Goal: Task Accomplishment & Management: Manage account settings

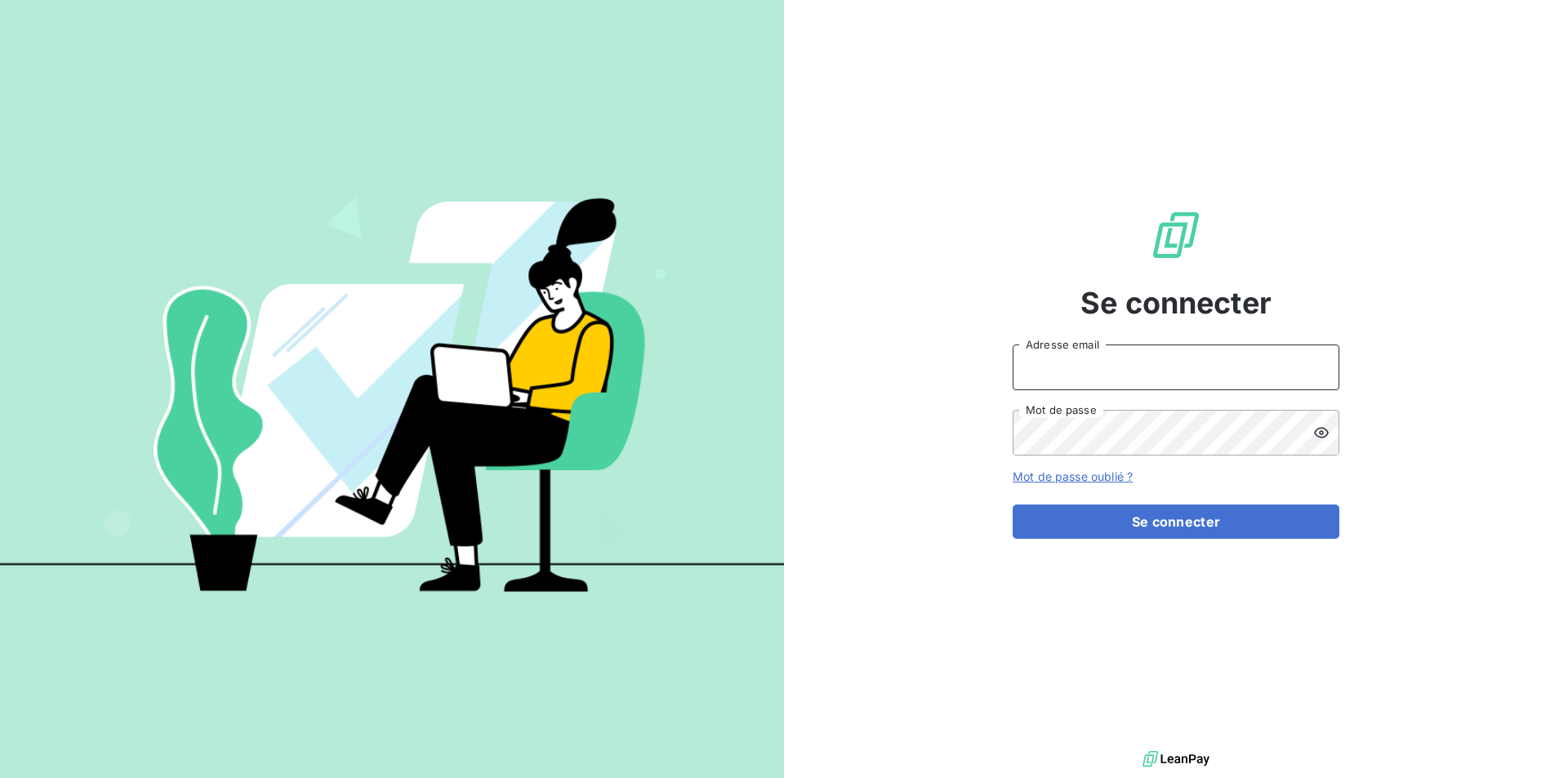
type input "[EMAIL_ADDRESS][DOMAIN_NAME]"
click at [1222, 539] on div "Se connecter [EMAIL_ADDRESS][DOMAIN_NAME] Adresse email Mot de passe Mot de pas…" at bounding box center [1176, 373] width 326 height 747
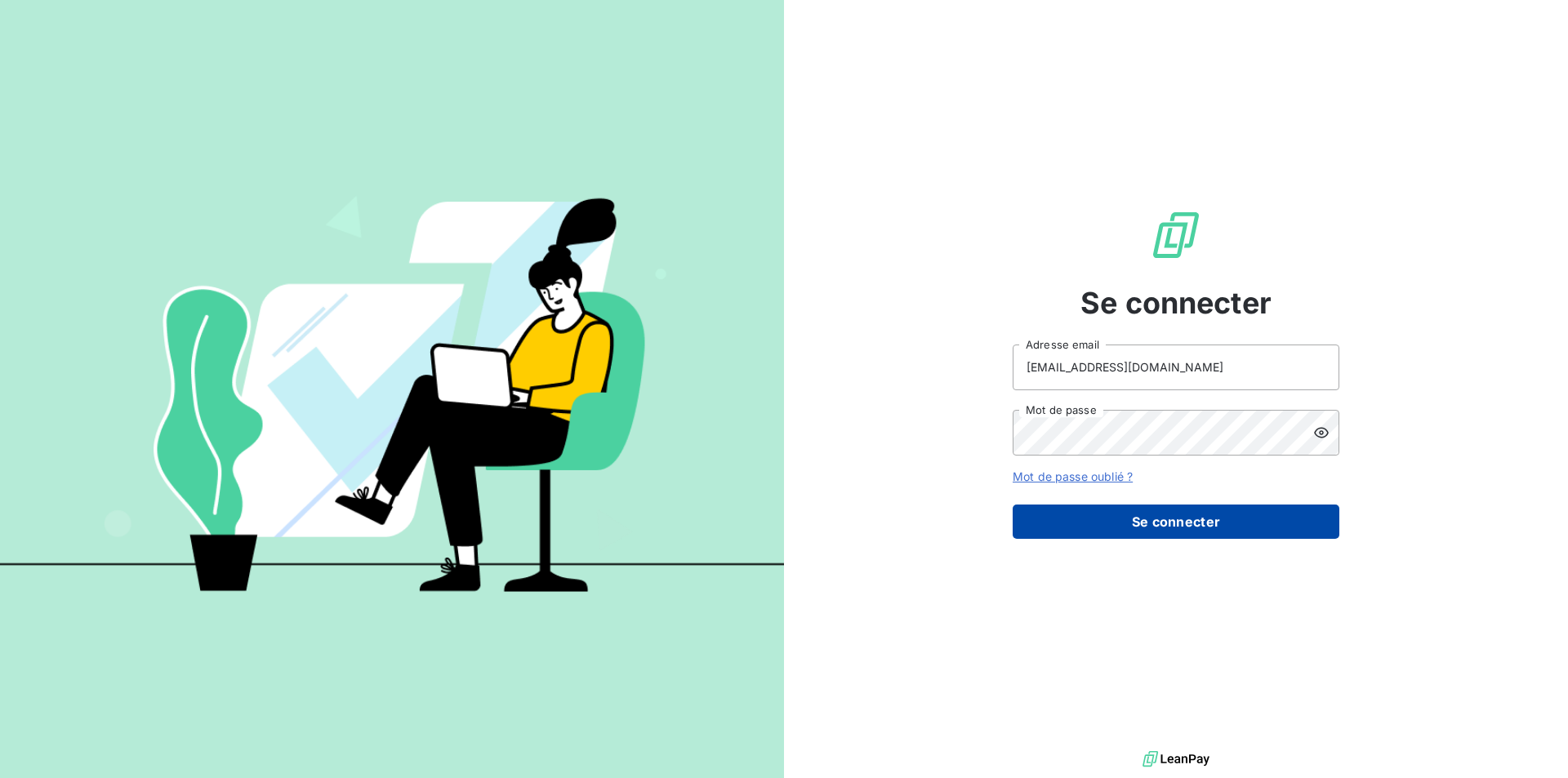
click at [1220, 518] on button "Se connecter" at bounding box center [1176, 521] width 326 height 34
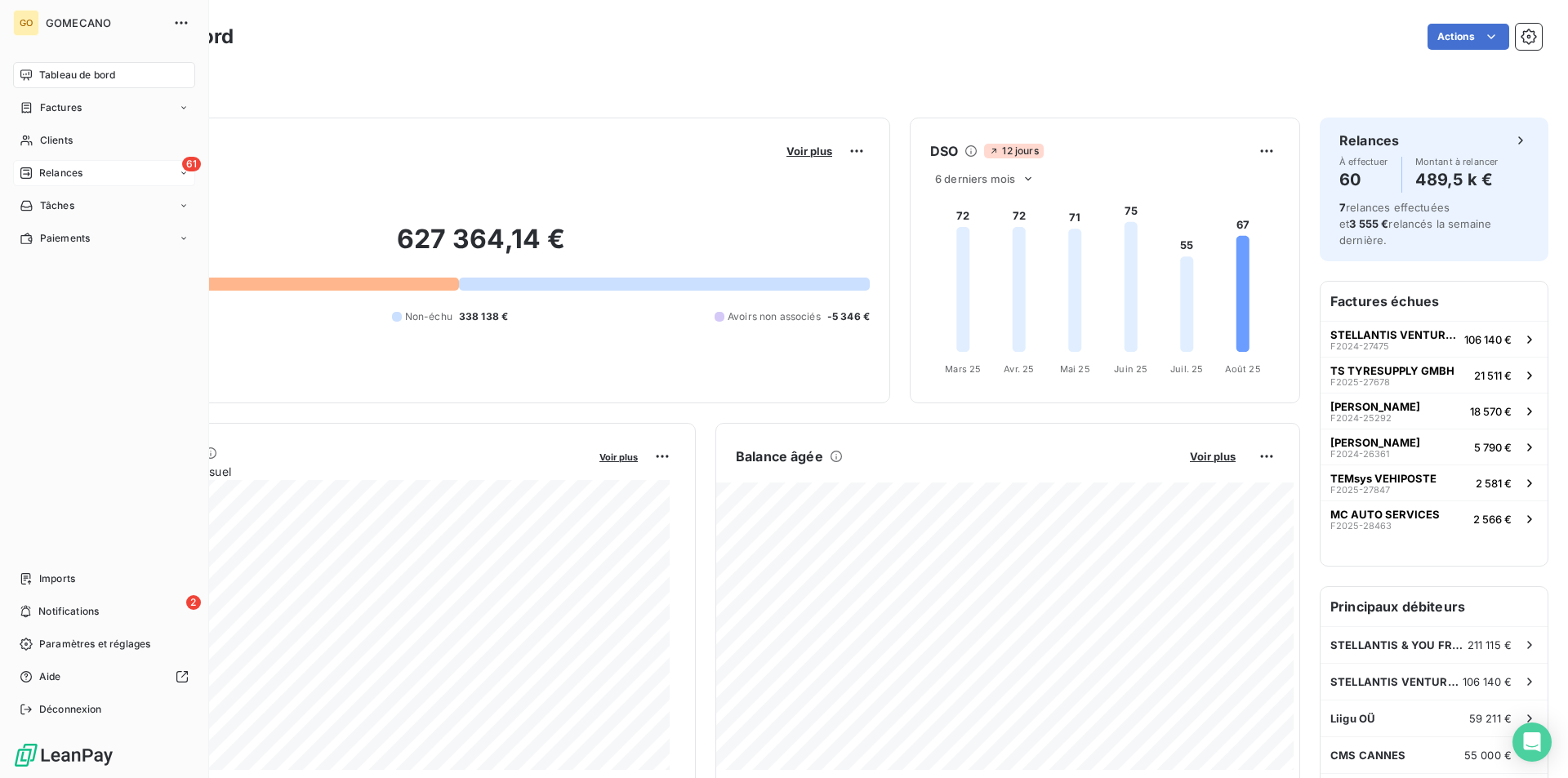
click at [27, 177] on icon at bounding box center [25, 172] width 13 height 13
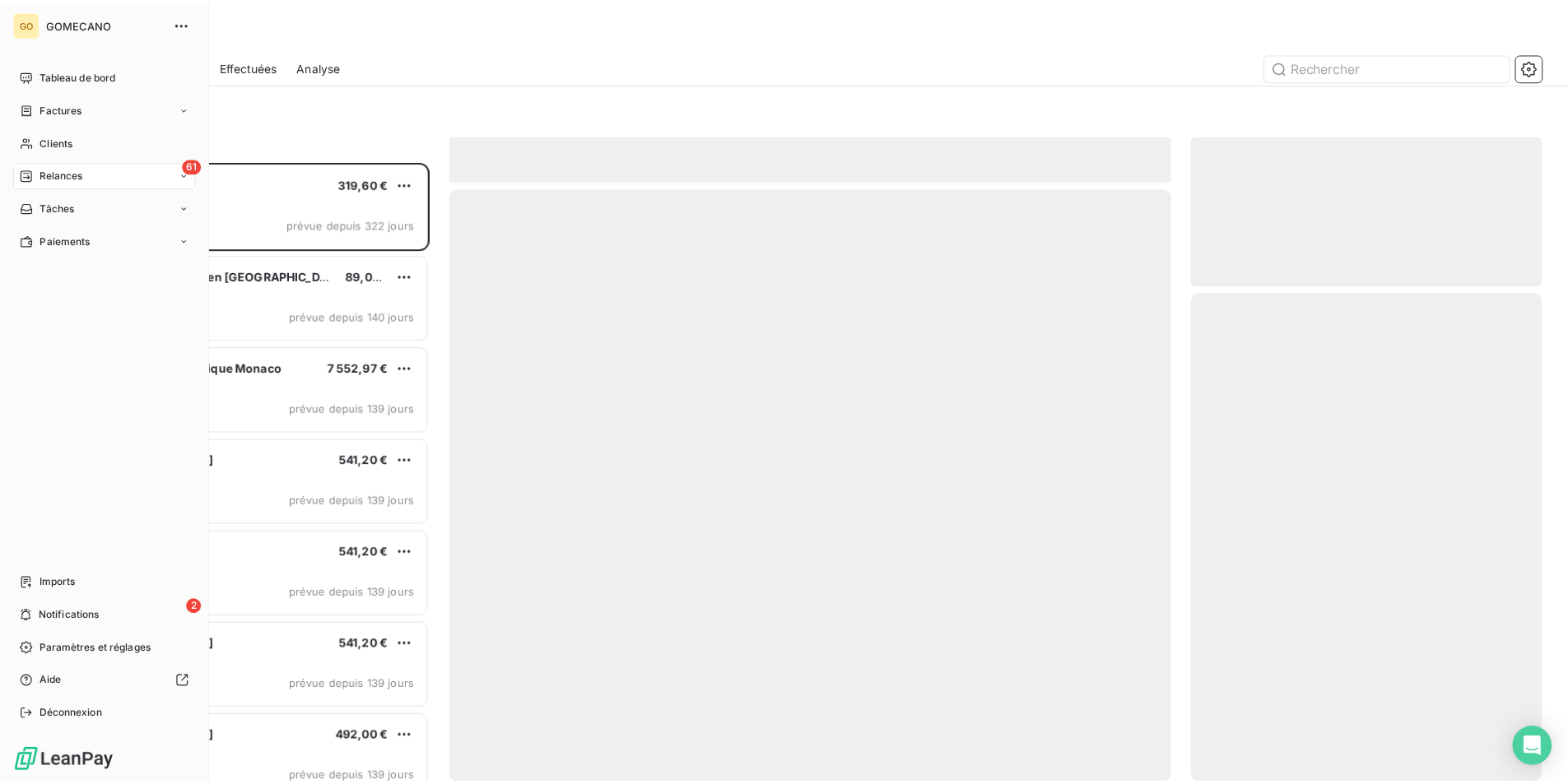
scroll to position [610, 342]
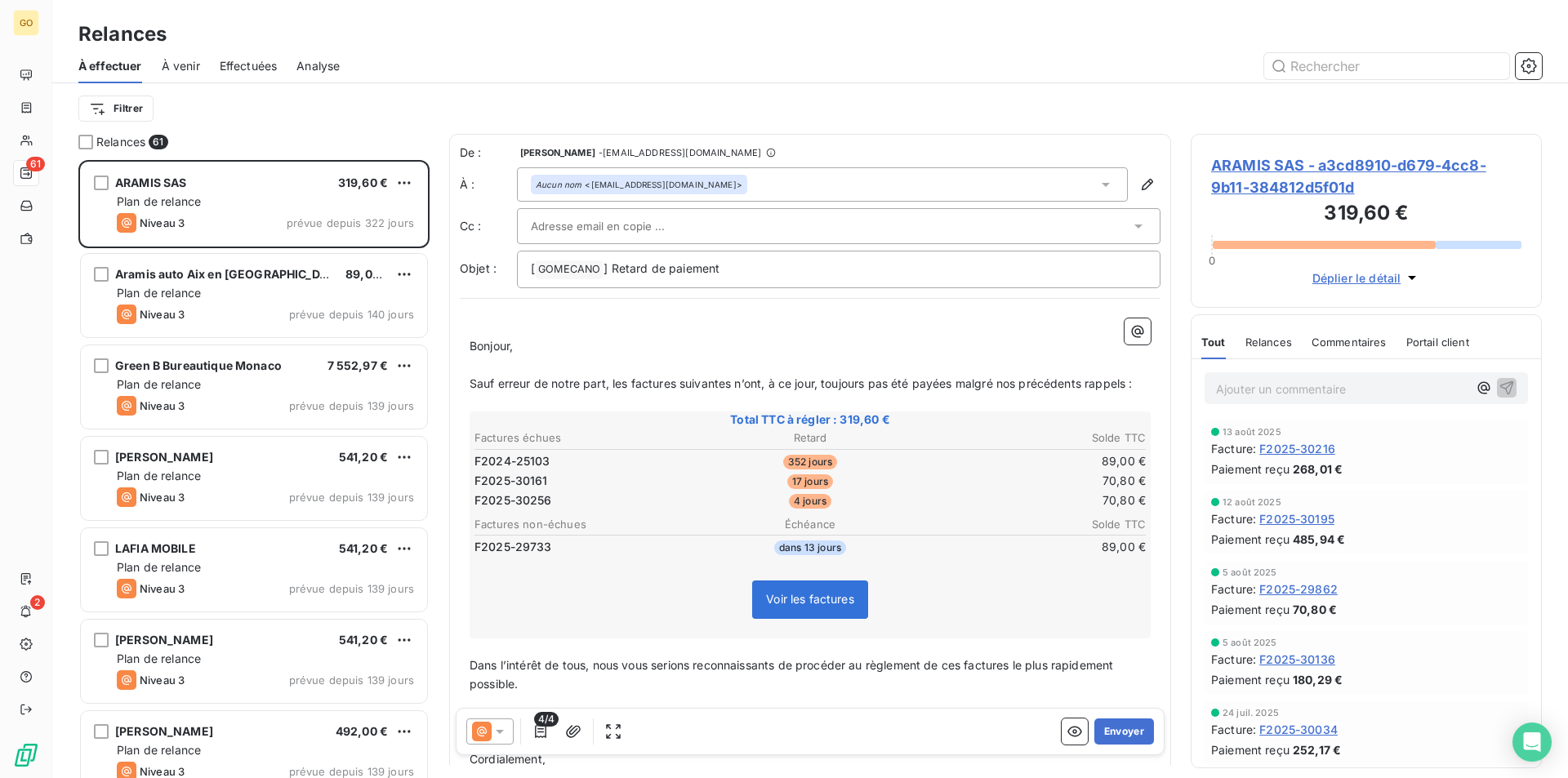
click at [1543, 65] on div "À effectuer À venir Effectuées Analyse" at bounding box center [811, 66] width 1516 height 34
click at [1537, 65] on button "button" at bounding box center [1529, 65] width 26 height 26
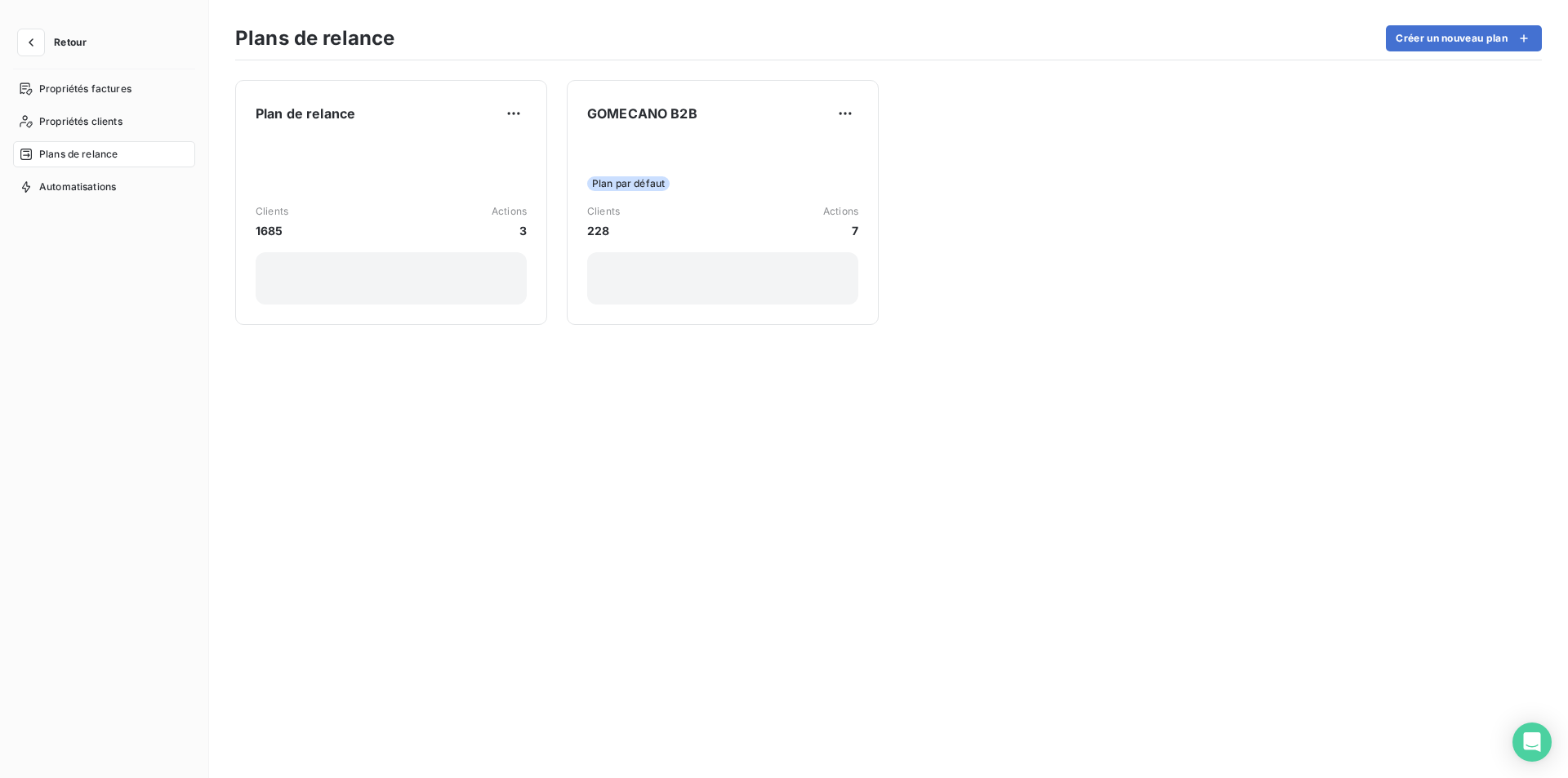
click at [516, 105] on html "Retour Propriétés factures Propriétés clients Plans de relance Automatisations …" at bounding box center [784, 389] width 1568 height 778
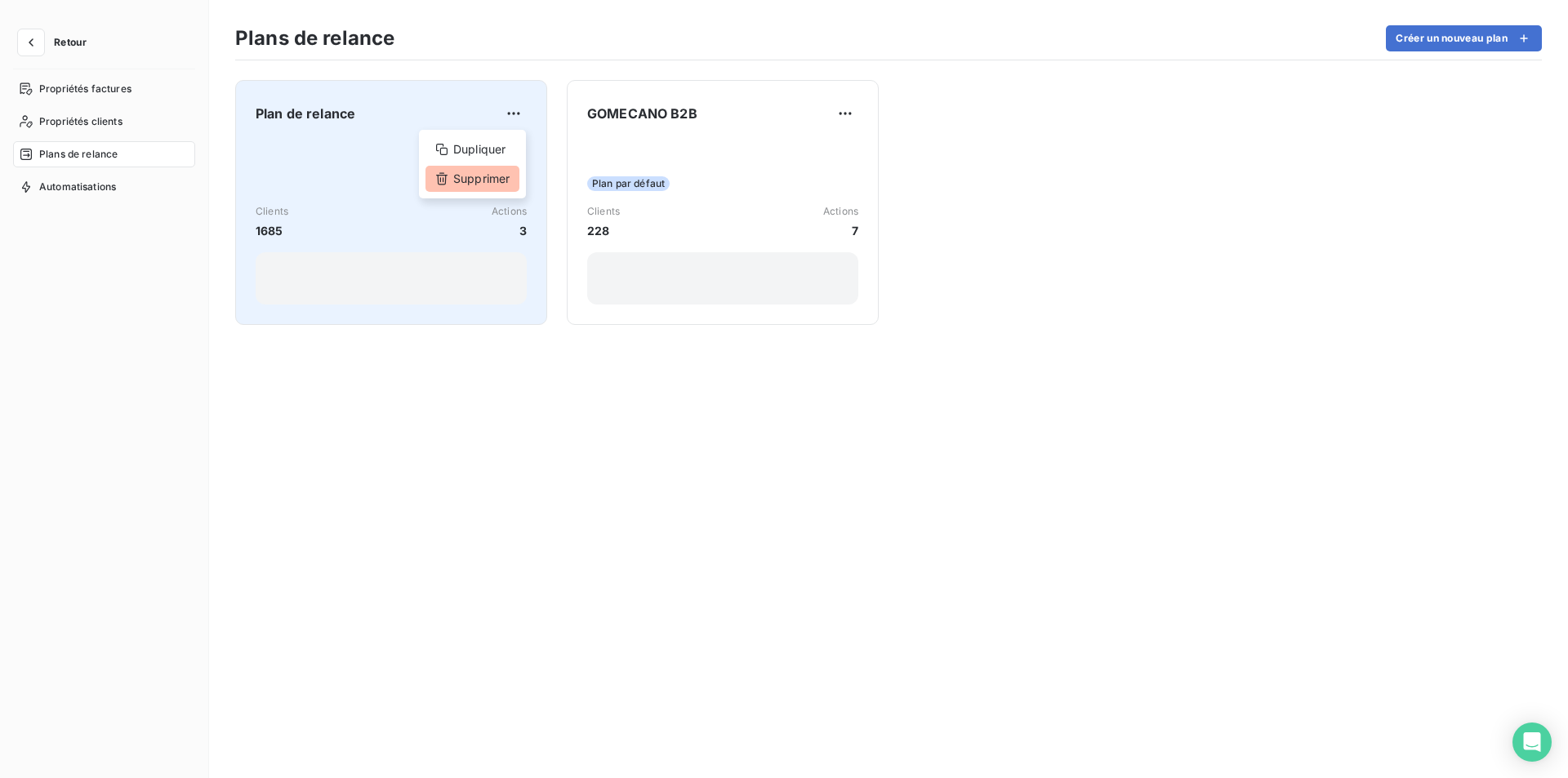
click at [494, 178] on div "Supprimer" at bounding box center [473, 178] width 94 height 26
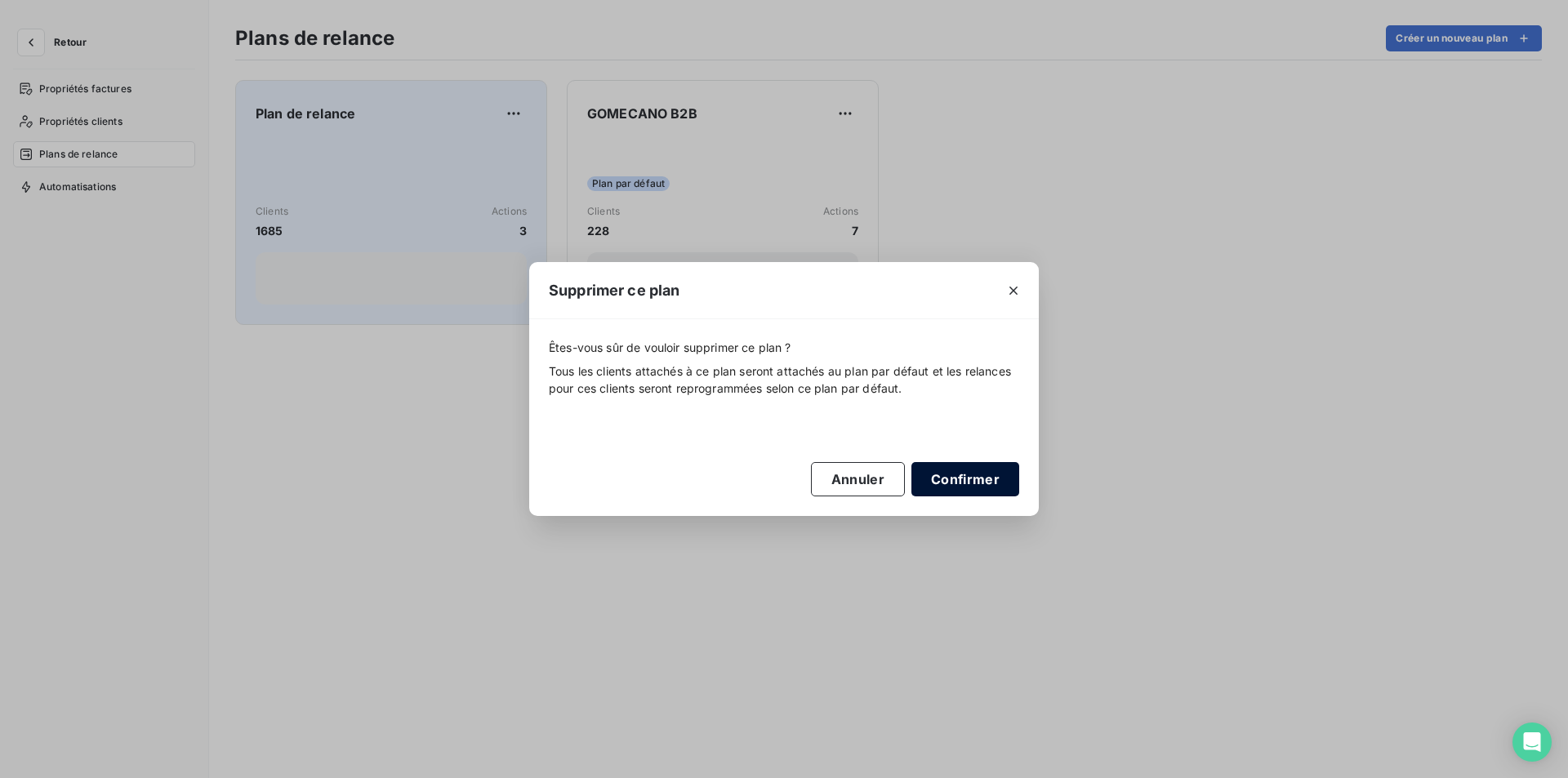
click at [957, 484] on button "Confirmer" at bounding box center [965, 479] width 108 height 34
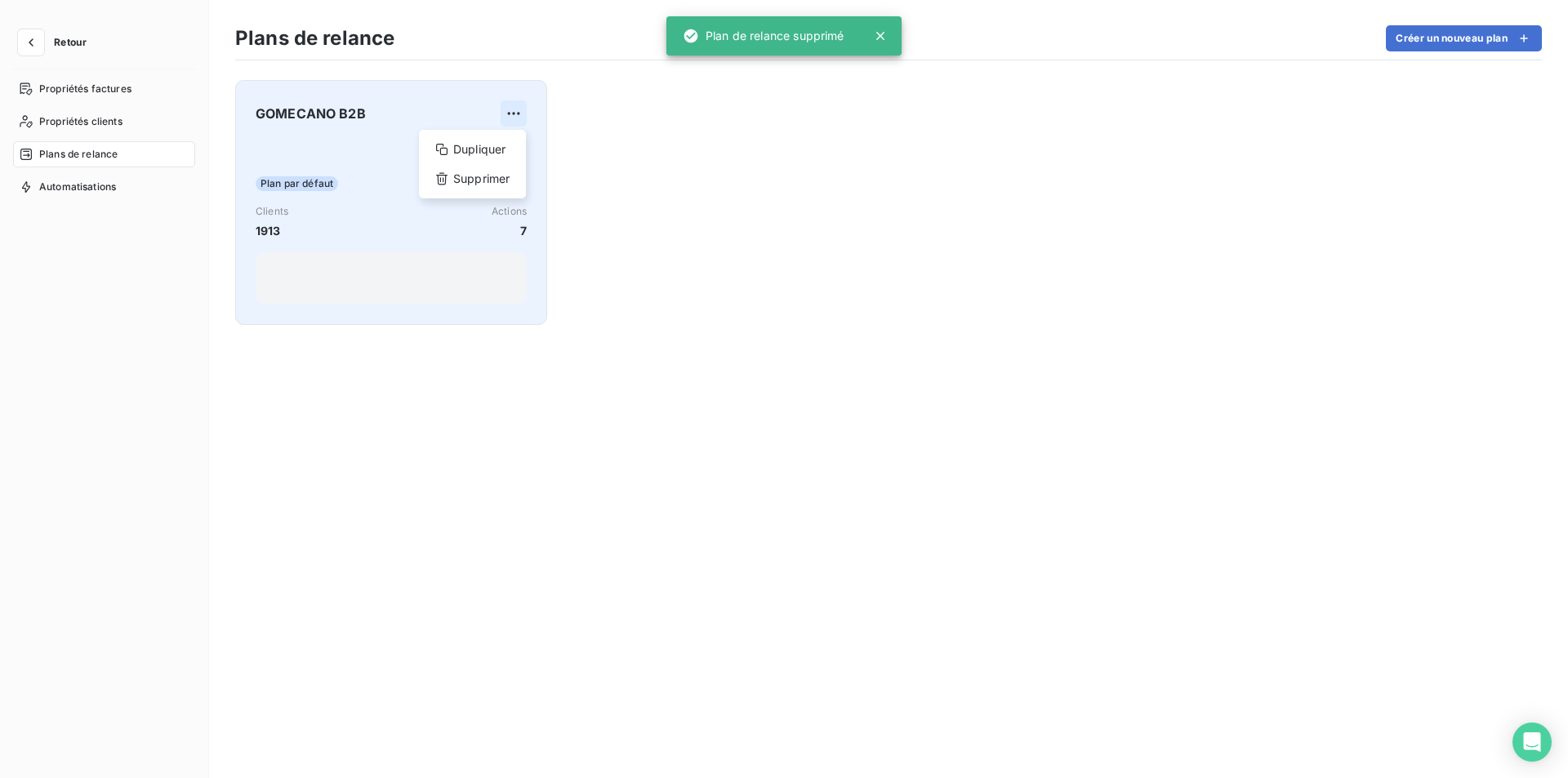
click at [521, 103] on html "Retour Propriétés factures Propriétés clients Plans de relance Automatisations …" at bounding box center [784, 389] width 1568 height 778
click at [492, 187] on div "Supprimer" at bounding box center [473, 178] width 94 height 26
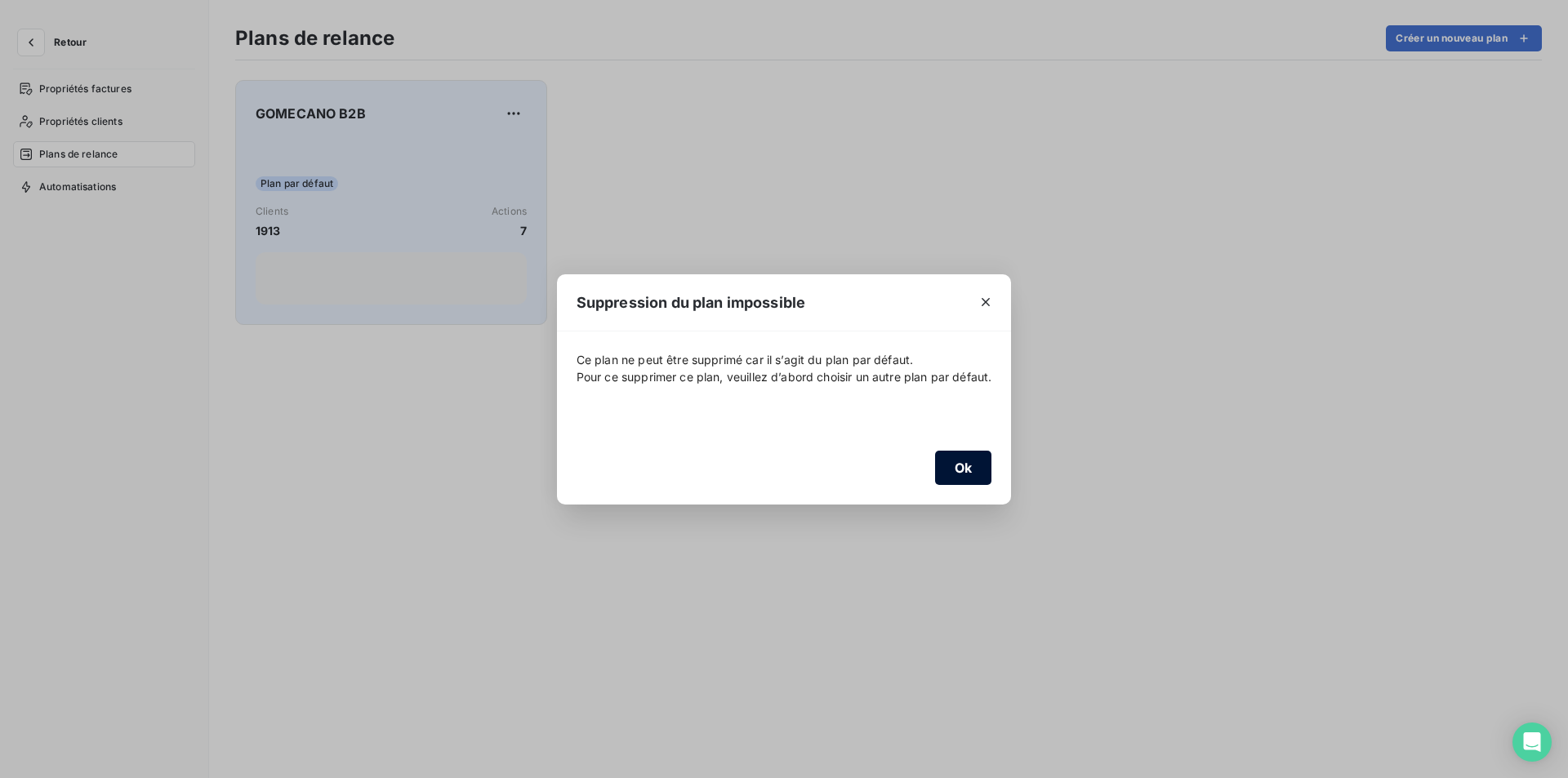
click at [948, 476] on button "Ok" at bounding box center [963, 468] width 57 height 34
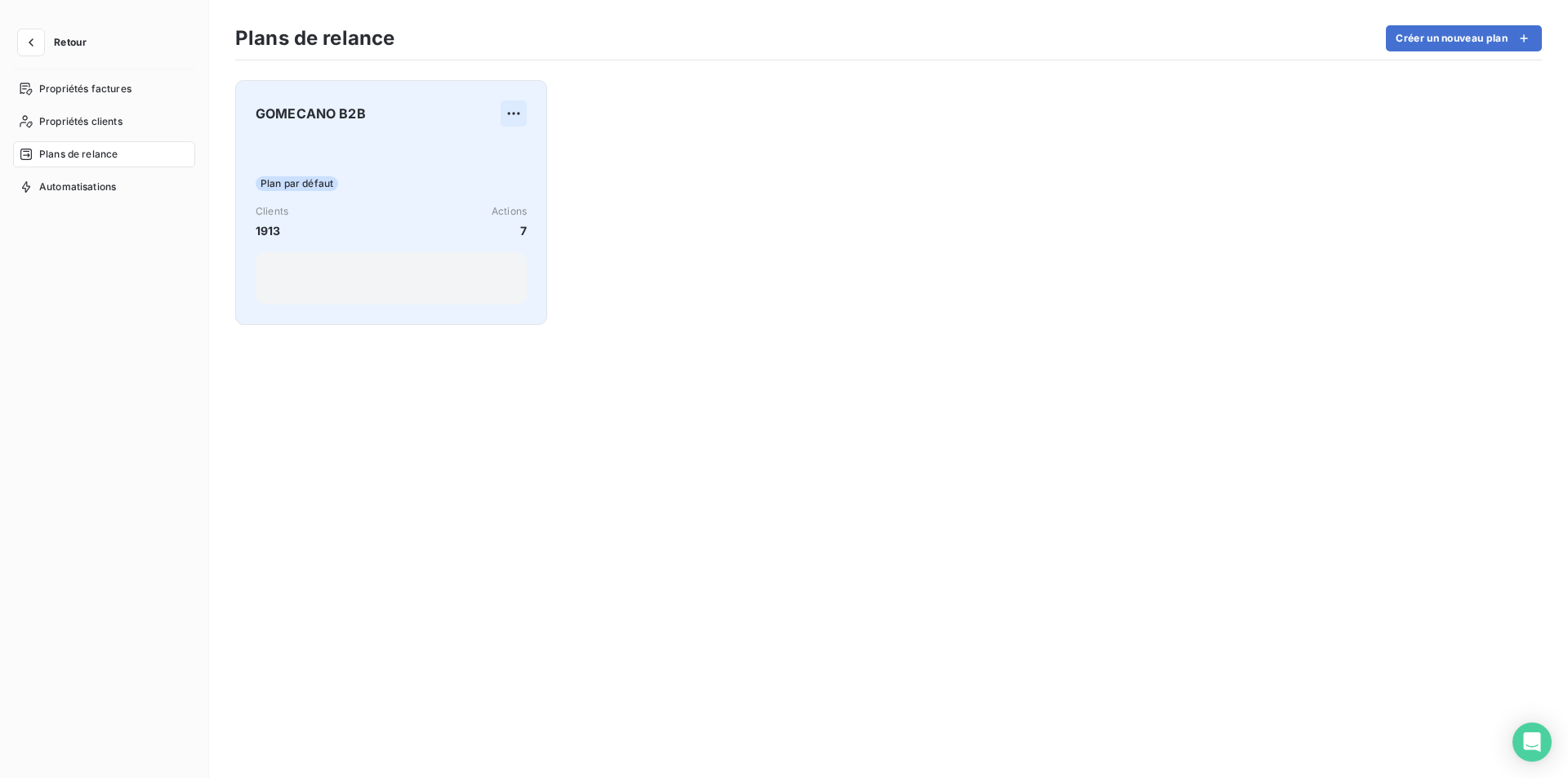
click at [512, 116] on html "Retour Propriétés factures Propriétés clients Plans de relance Automatisations …" at bounding box center [784, 389] width 1568 height 778
click at [488, 180] on div "Supprimer" at bounding box center [473, 178] width 94 height 26
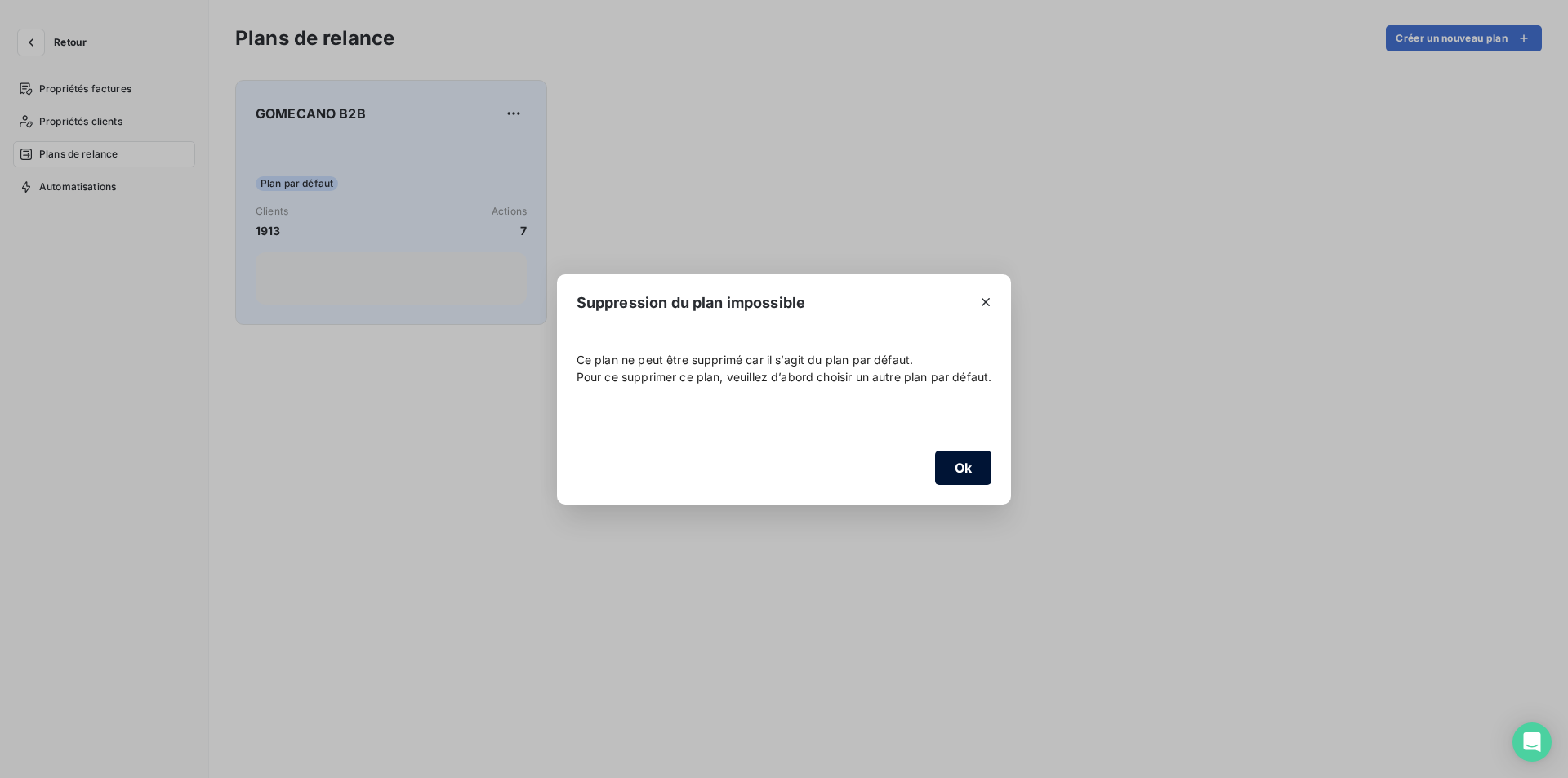
click at [950, 471] on button "Ok" at bounding box center [963, 468] width 57 height 34
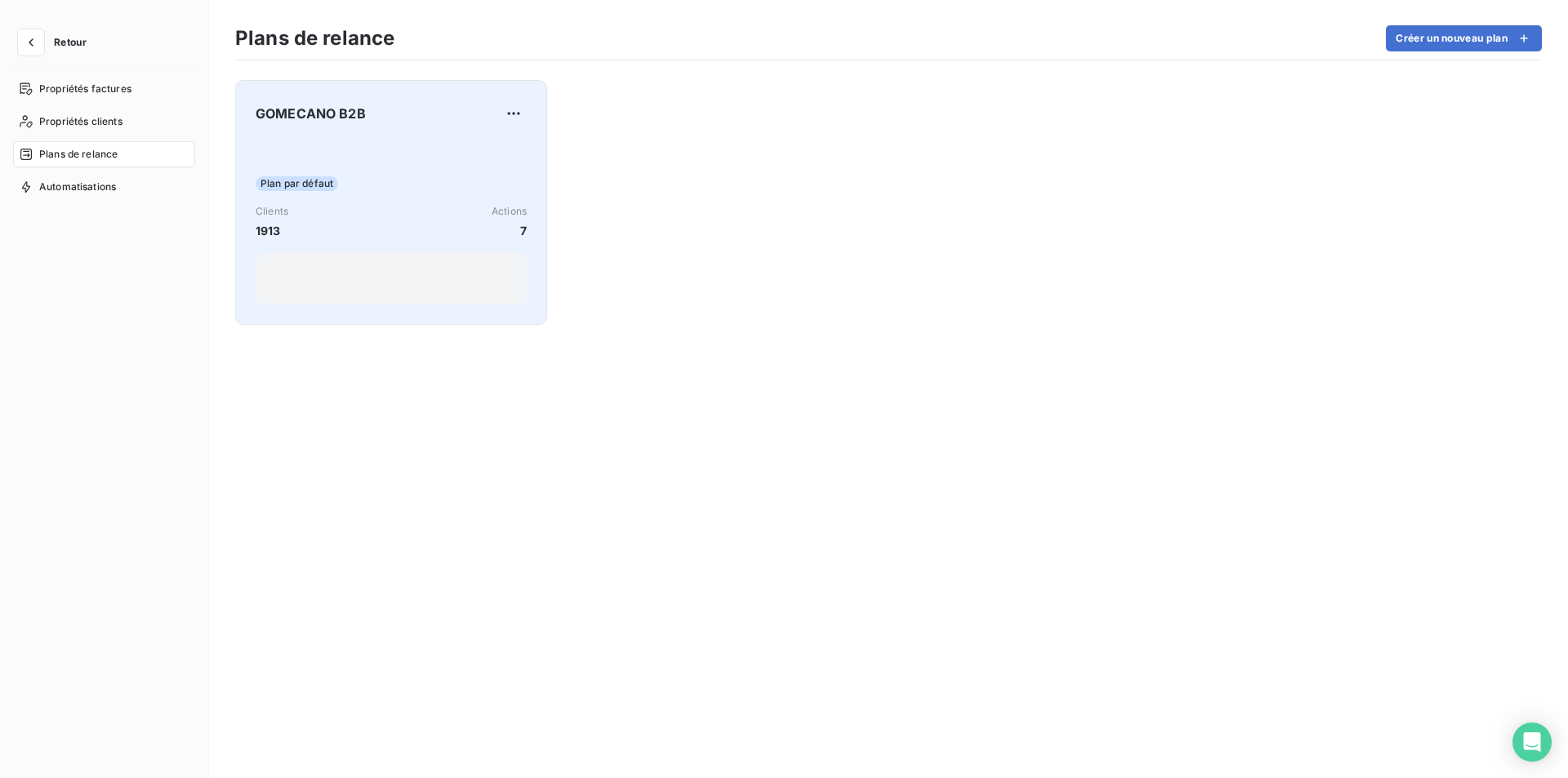
click at [376, 228] on div "Clients 1913 Actions 7" at bounding box center [391, 221] width 271 height 35
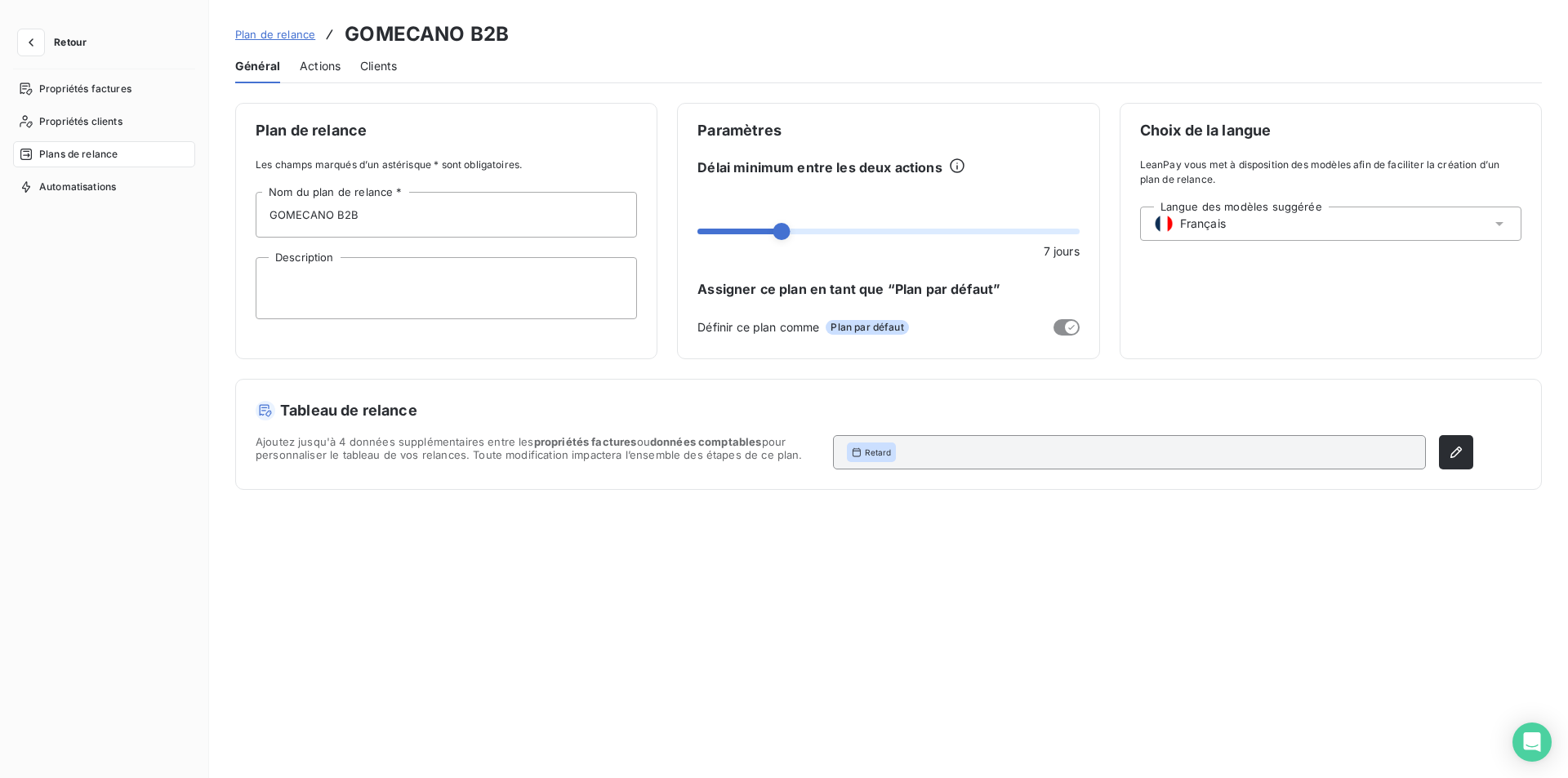
click at [298, 56] on div "Général Actions Clients" at bounding box center [889, 66] width 1307 height 34
click at [313, 56] on div "Actions" at bounding box center [320, 66] width 41 height 34
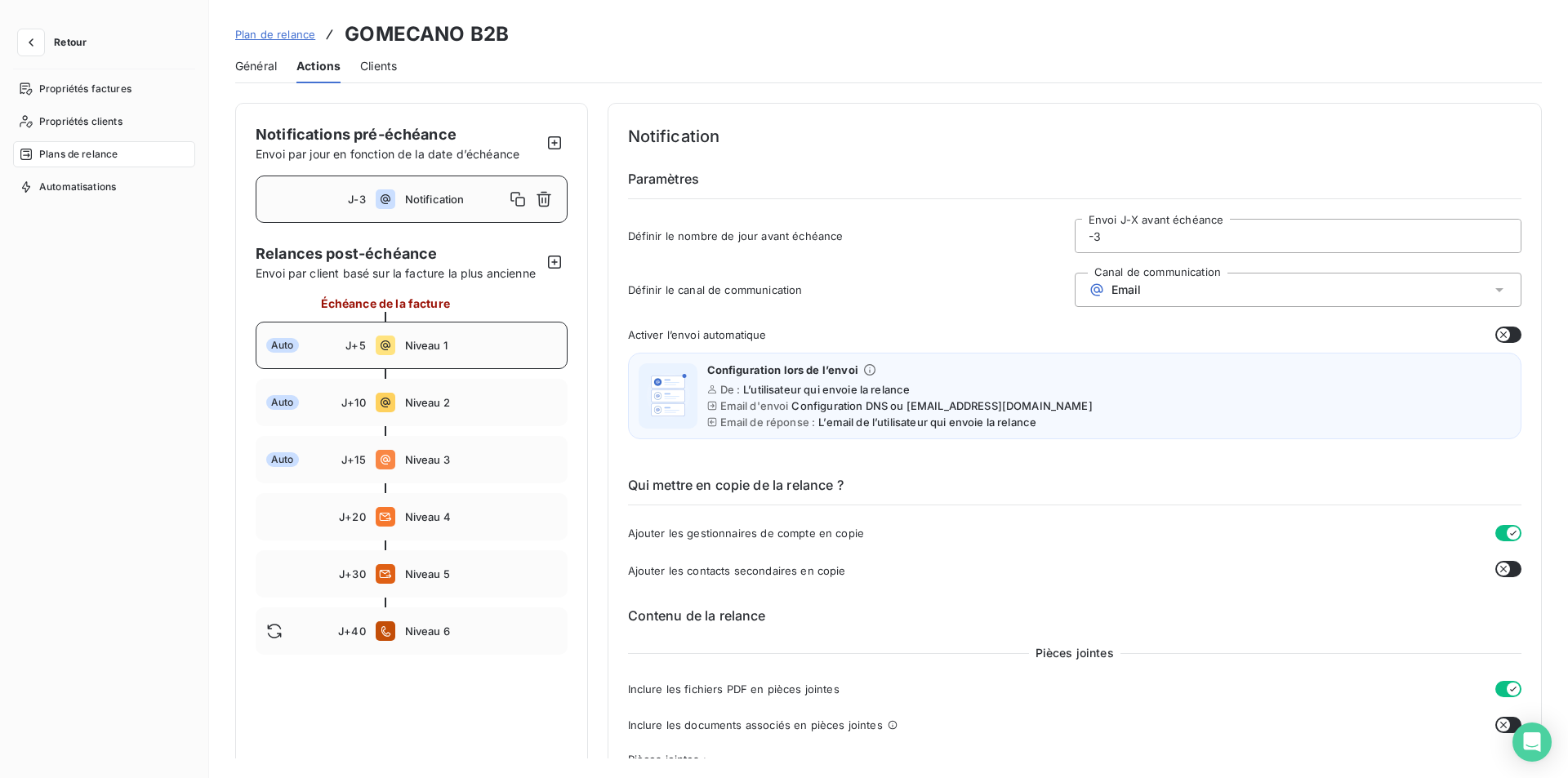
click at [529, 330] on div "Auto J+5 Niveau 1" at bounding box center [411, 346] width 312 height 48
type input "5"
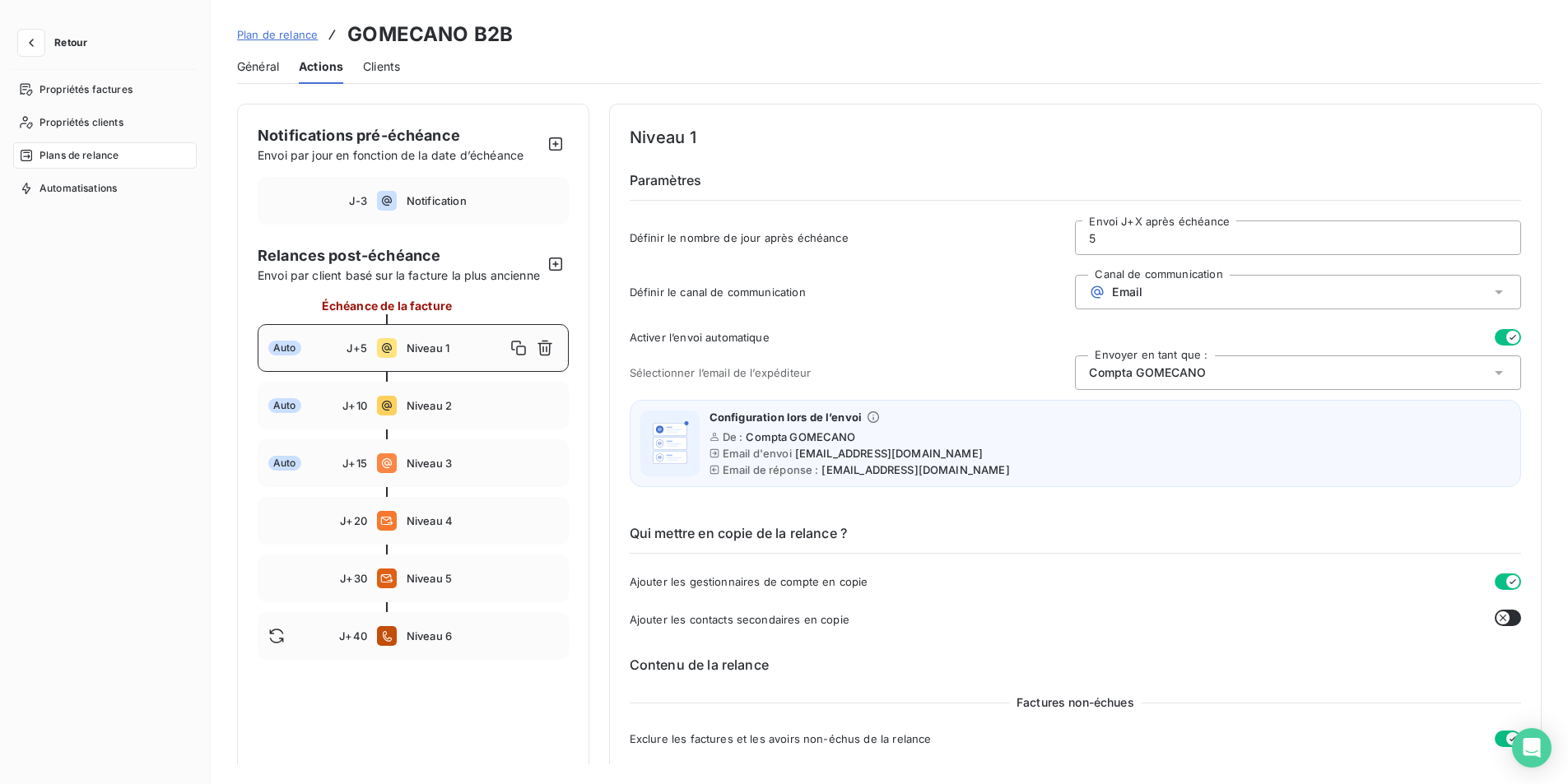
click at [1465, 367] on div "Compta GOMECANO" at bounding box center [1297, 372] width 446 height 34
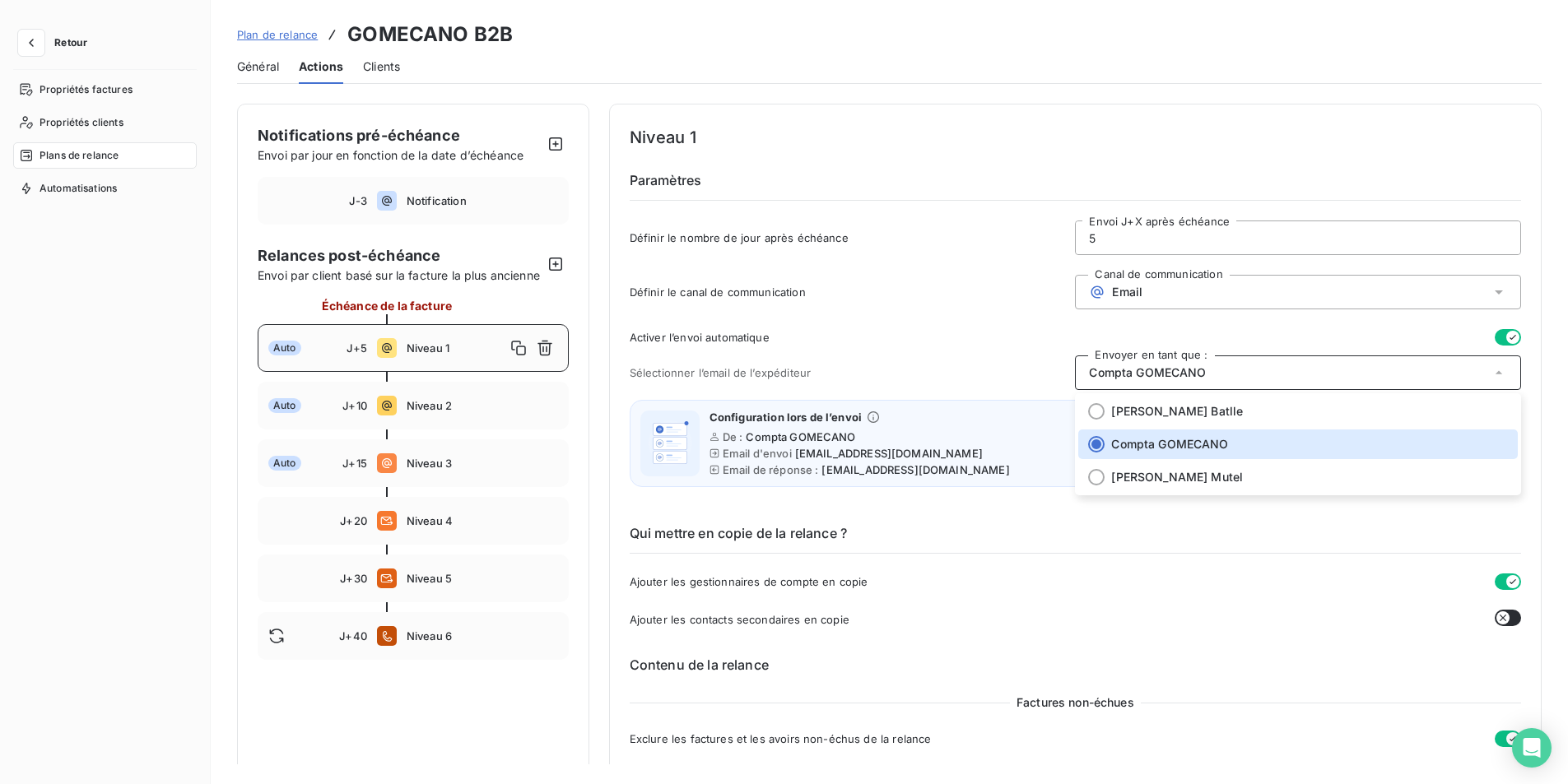
click at [945, 275] on div "Définir le canal de communication Canal de communication Email" at bounding box center [1075, 297] width 891 height 45
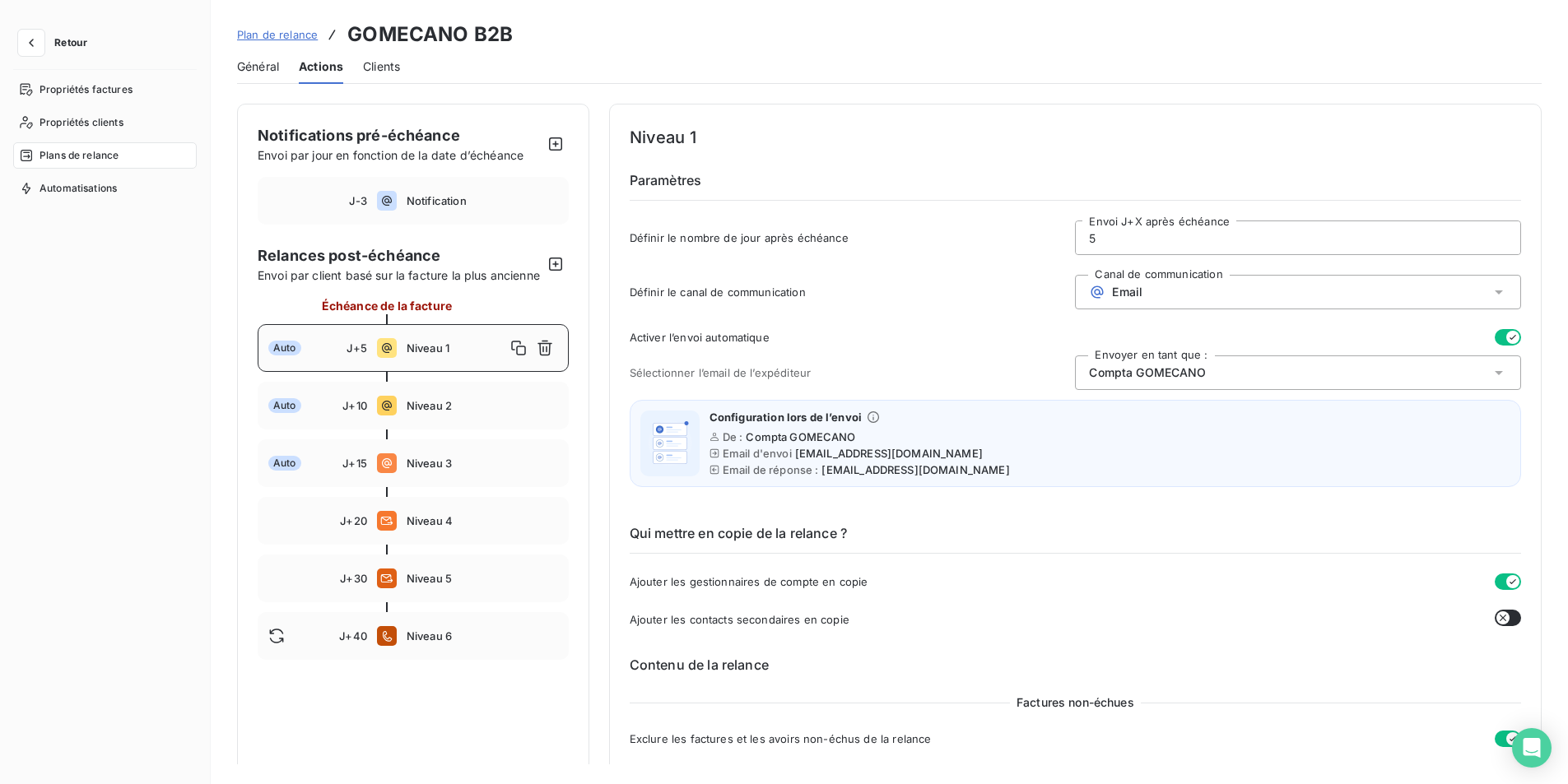
click at [255, 65] on span "Général" at bounding box center [258, 66] width 42 height 16
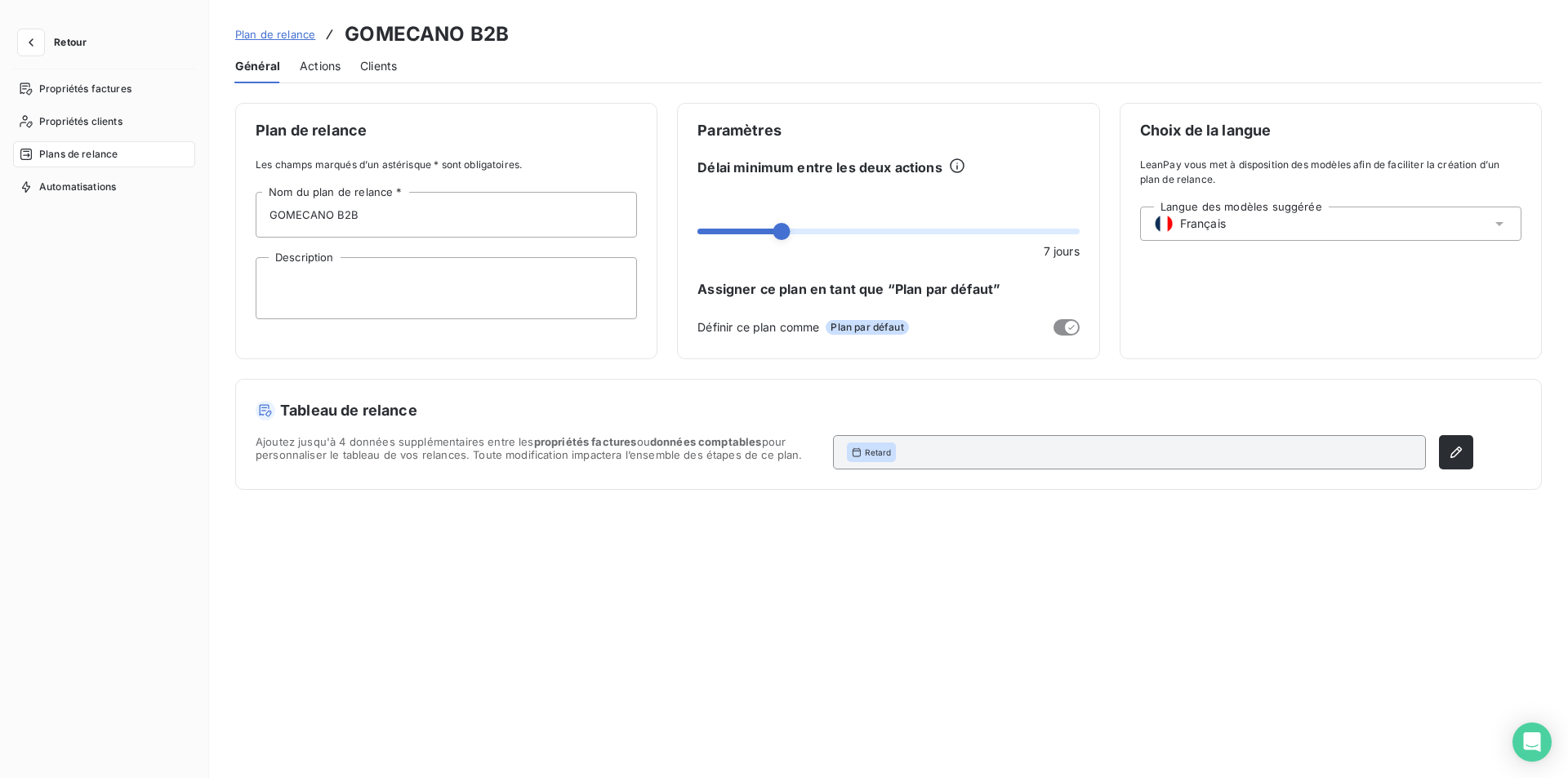
click at [256, 39] on span "Plan de relance" at bounding box center [275, 34] width 80 height 13
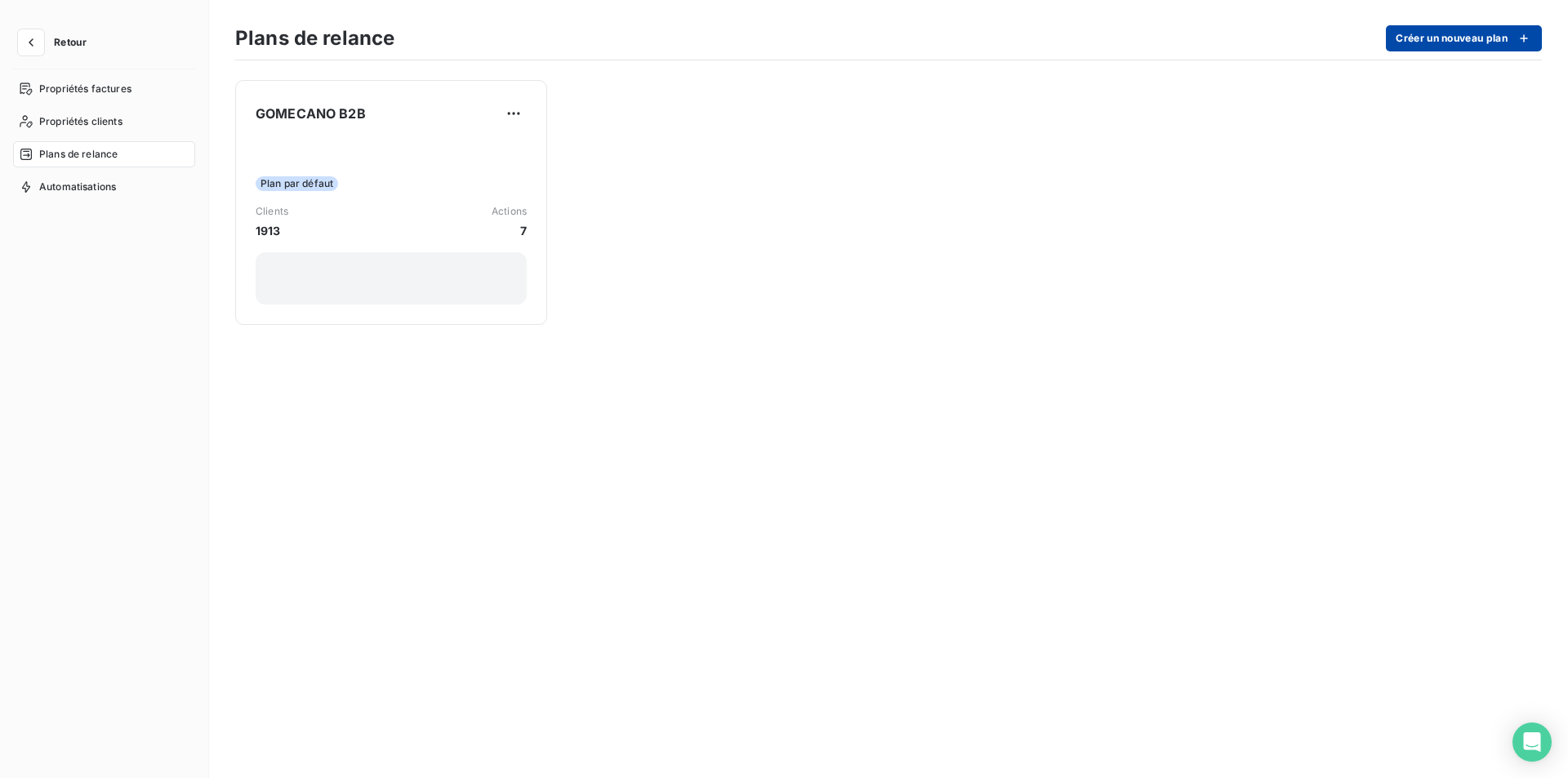
click at [1490, 40] on button "Créer un nouveau plan" at bounding box center [1464, 38] width 156 height 26
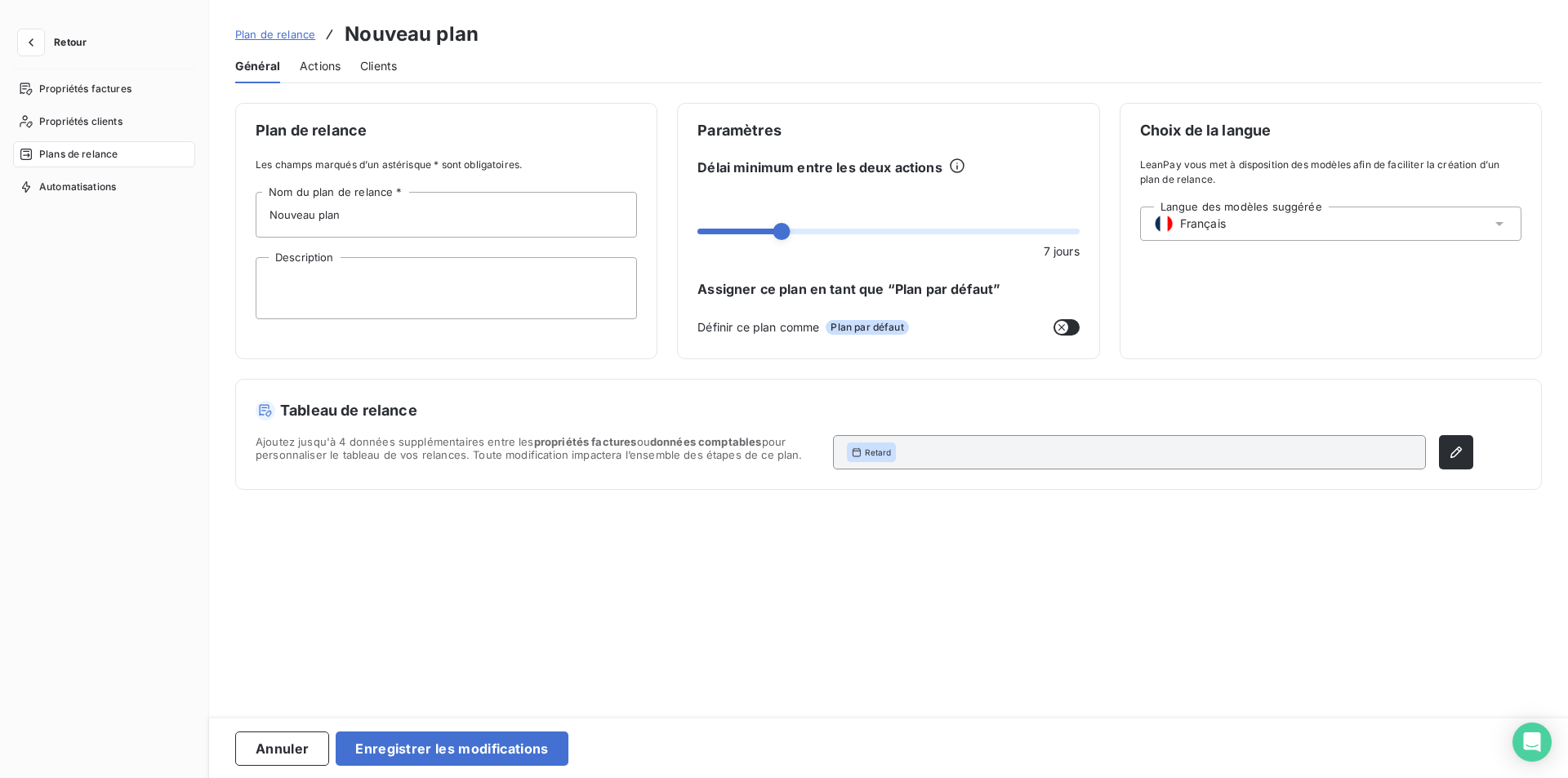
click at [329, 77] on div "Actions" at bounding box center [320, 66] width 41 height 34
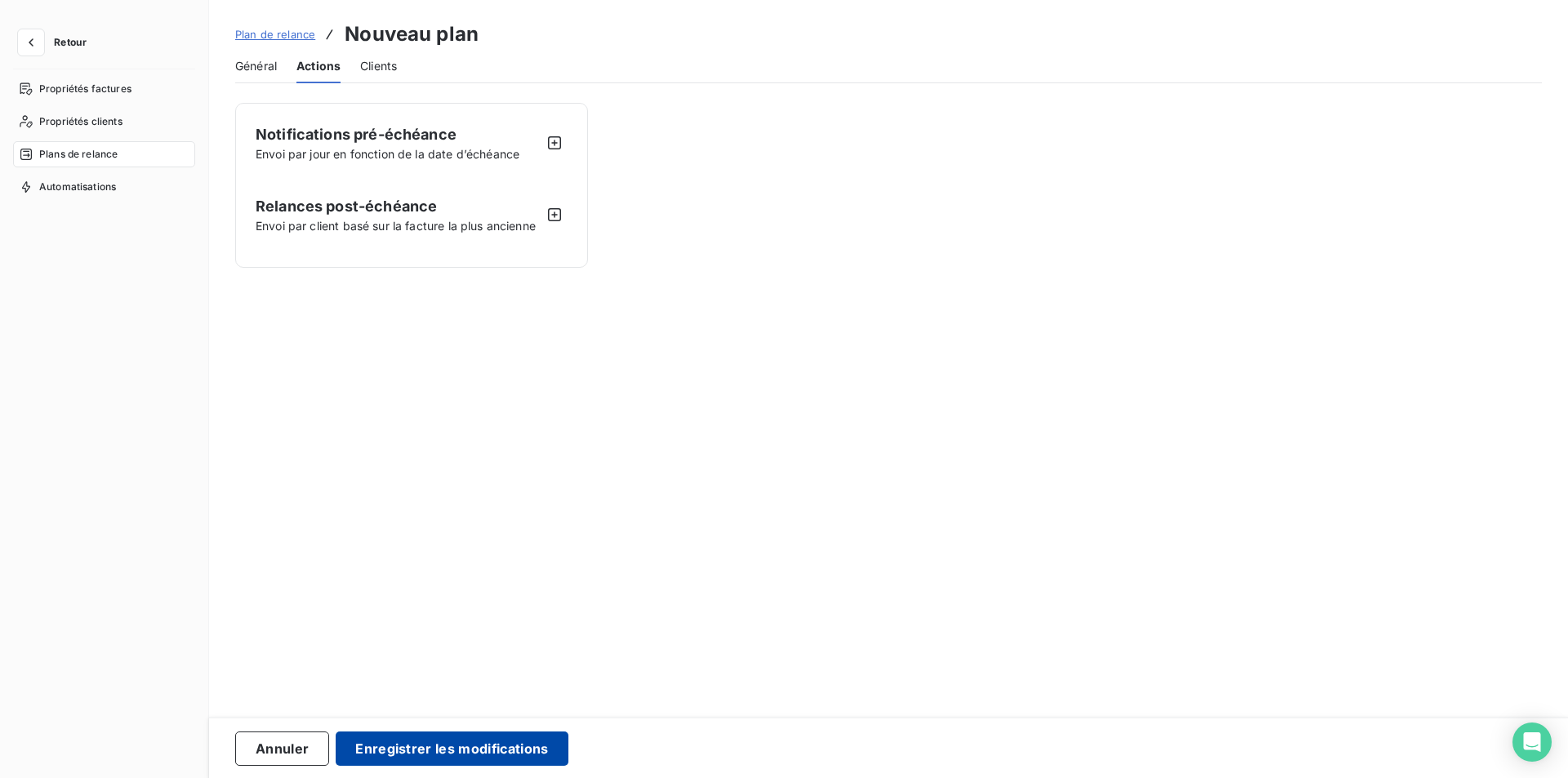
click at [453, 751] on button "Enregistrer les modifications" at bounding box center [451, 748] width 232 height 34
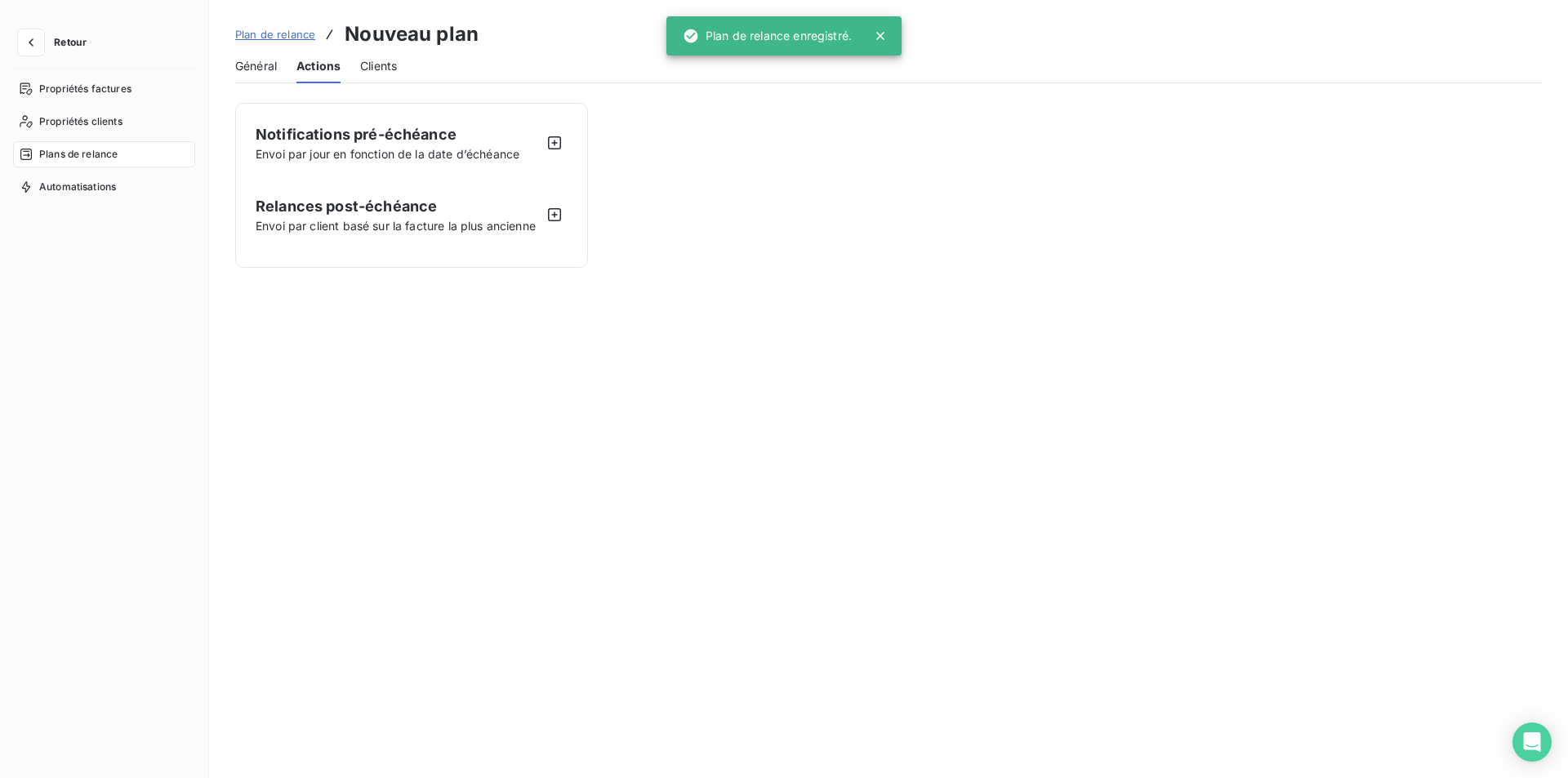
click at [251, 61] on span "Général" at bounding box center [256, 65] width 42 height 16
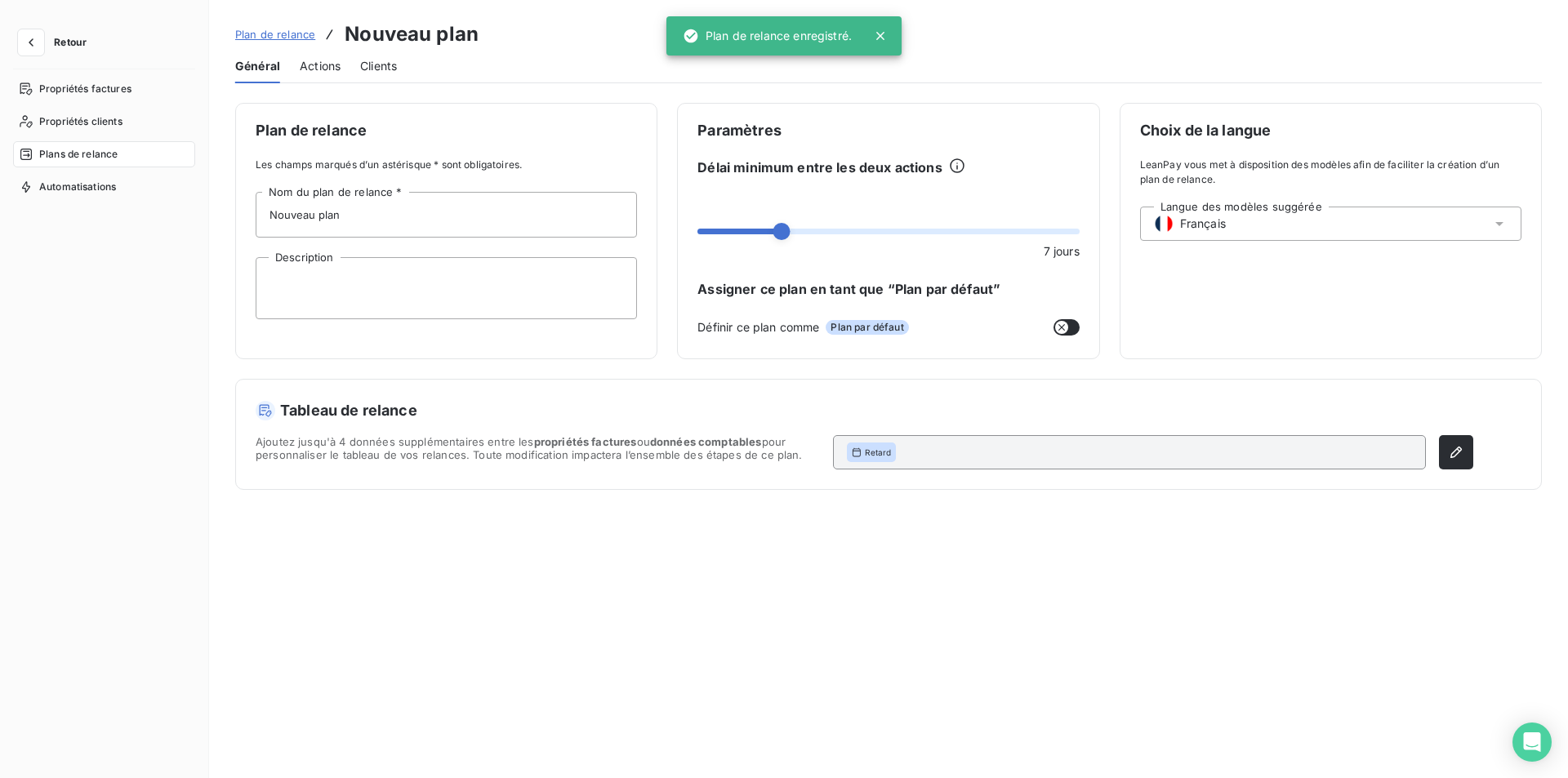
click at [271, 32] on span "Plan de relance" at bounding box center [275, 34] width 80 height 13
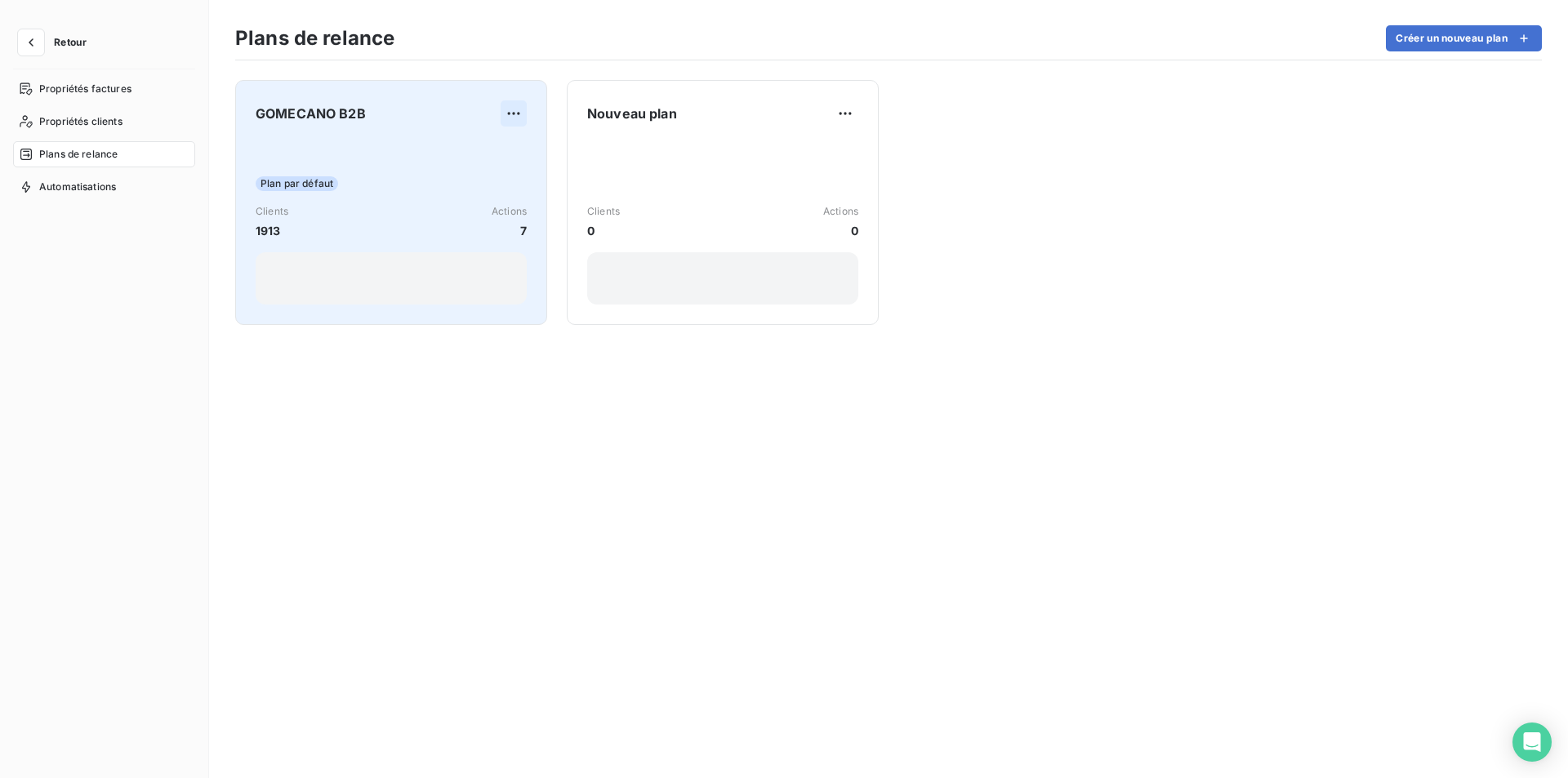
click at [509, 111] on html "Retour Propriétés factures Propriétés clients Plans de relance Automatisations …" at bounding box center [784, 389] width 1568 height 778
click at [484, 174] on div "Supprimer" at bounding box center [473, 178] width 94 height 26
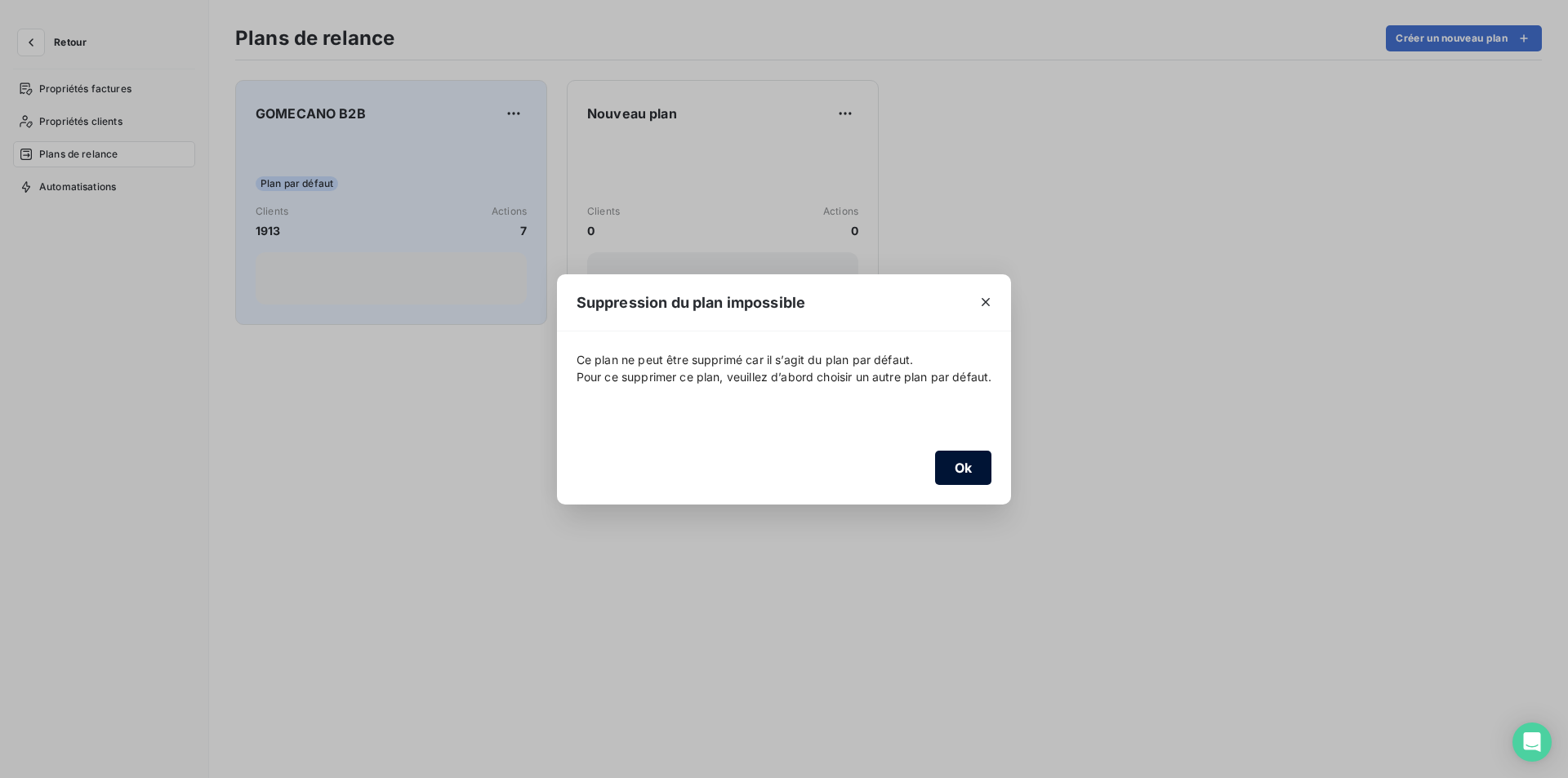
click at [976, 473] on button "Ok" at bounding box center [963, 468] width 57 height 34
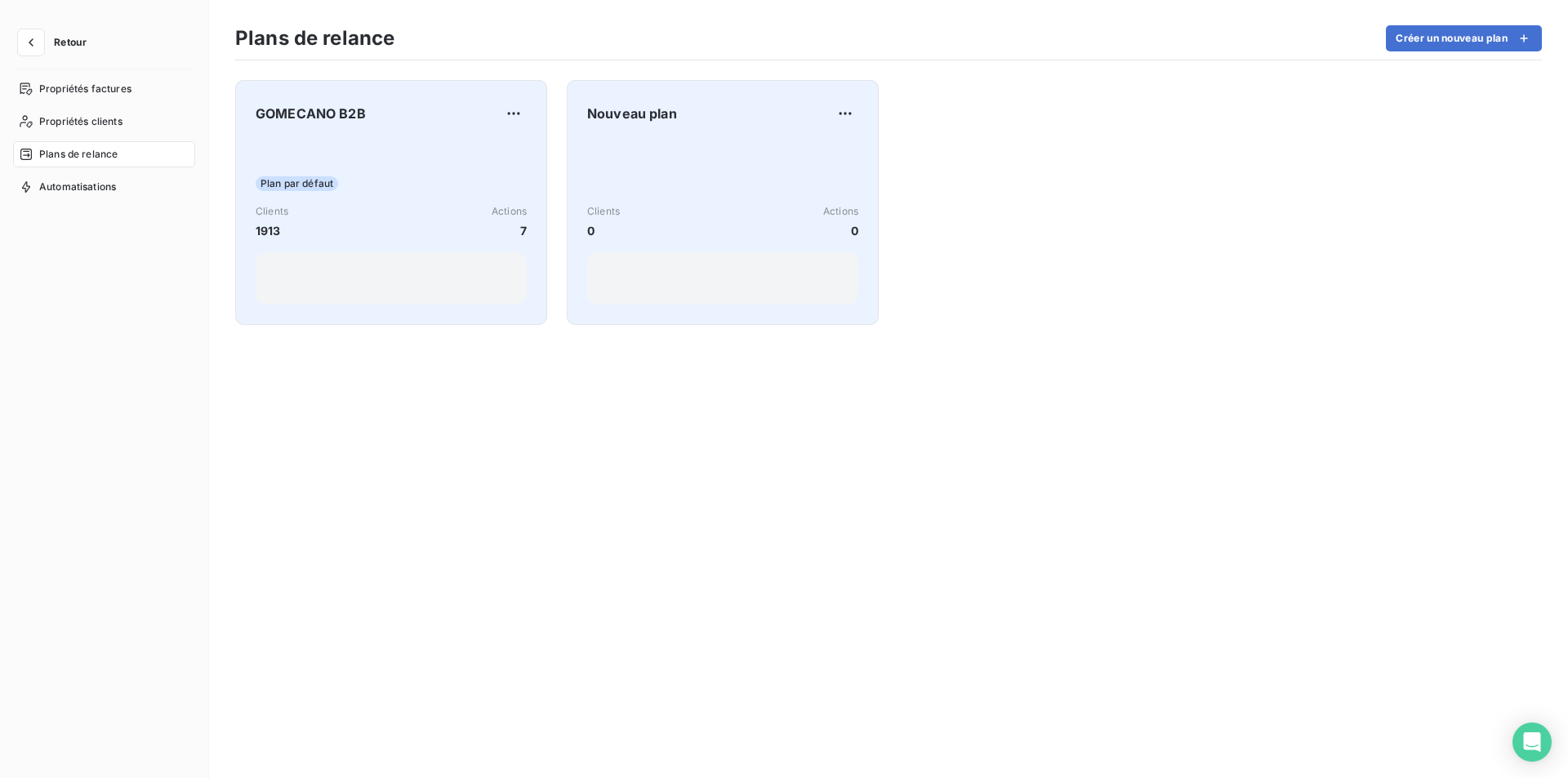
click at [706, 181] on div "Clients 0 Actions 0" at bounding box center [722, 222] width 271 height 165
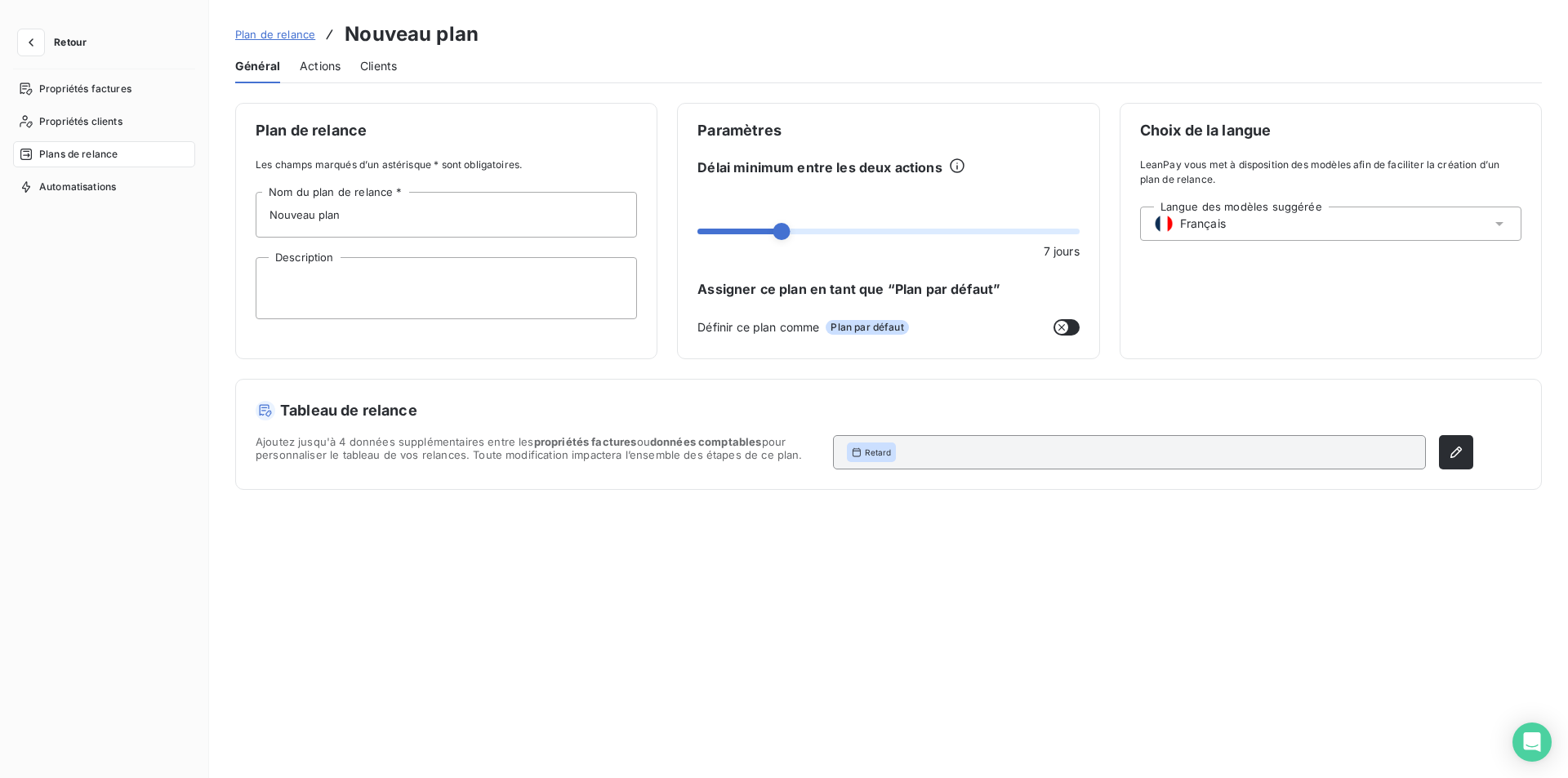
click at [256, 31] on span "Plan de relance" at bounding box center [275, 34] width 80 height 13
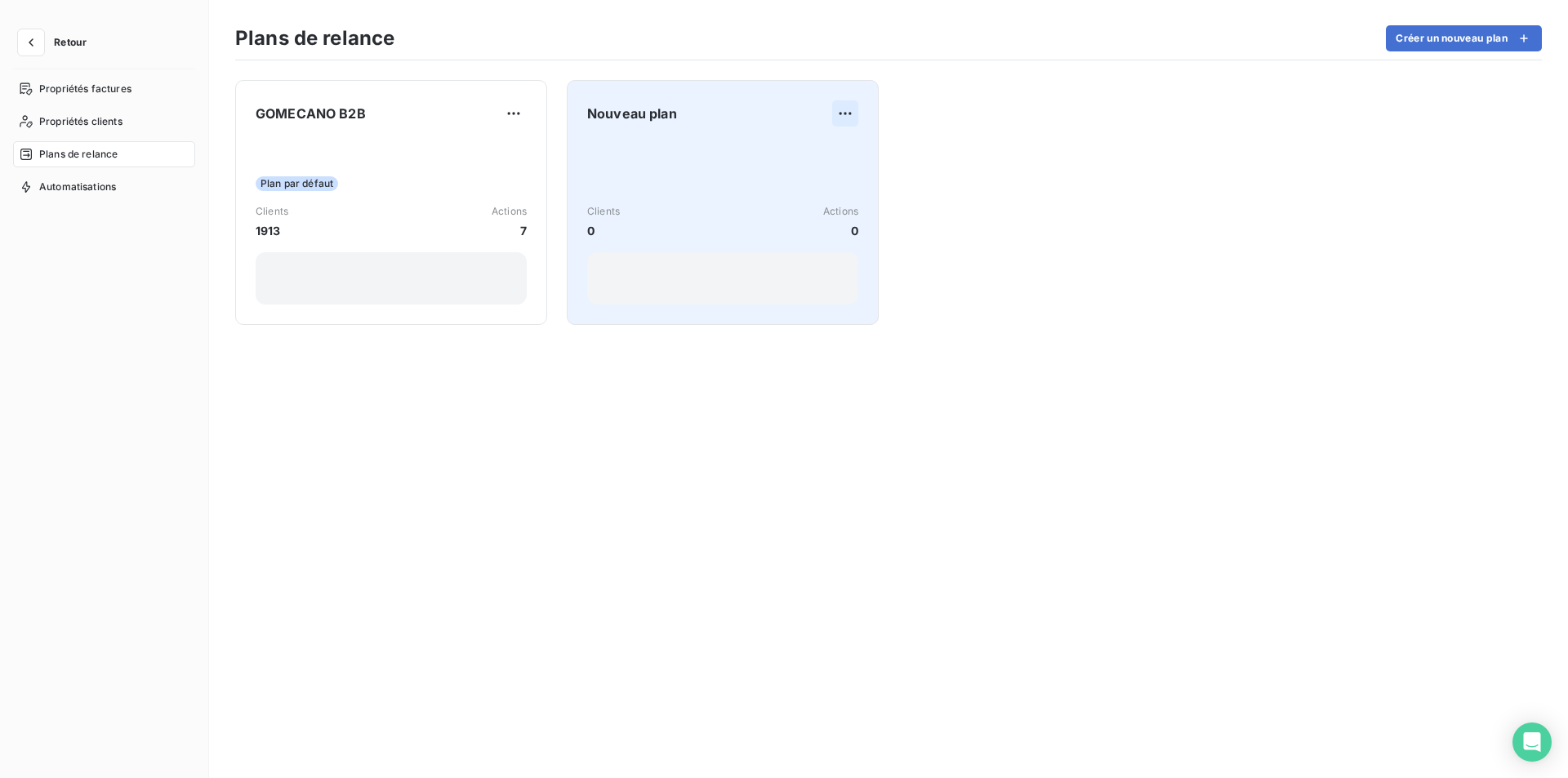
click at [832, 112] on html "Retour Propriétés factures Propriétés clients Plans de relance Automatisations …" at bounding box center [784, 389] width 1568 height 778
click at [784, 108] on html "Retour Propriétés factures Propriétés clients Plans de relance Automatisations …" at bounding box center [784, 389] width 1568 height 778
click at [632, 194] on div "Clients 0 Actions 0" at bounding box center [722, 222] width 271 height 165
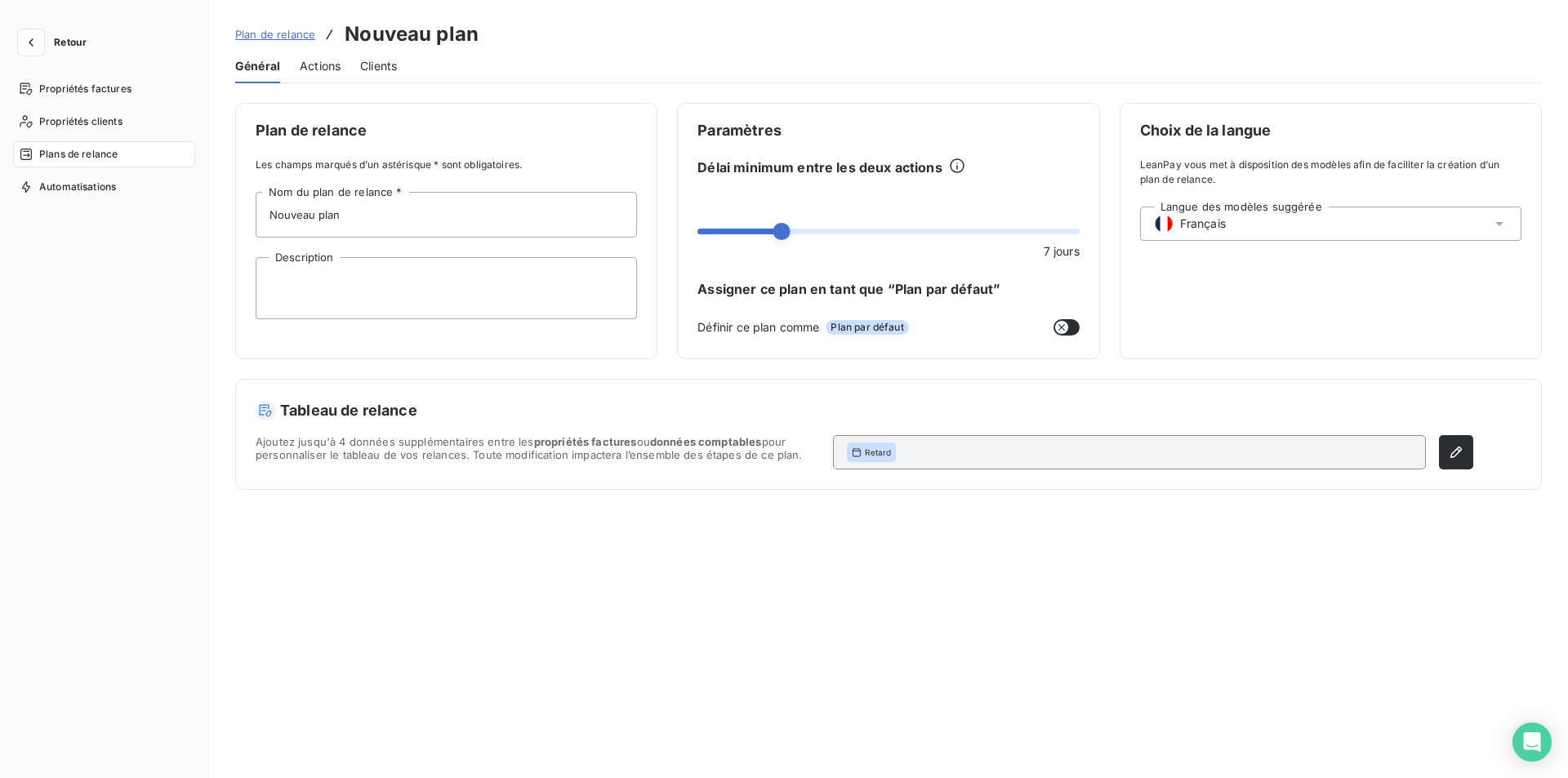
click at [357, 69] on div "Général Actions Clients" at bounding box center [889, 66] width 1307 height 34
click at [328, 67] on span "Actions" at bounding box center [320, 65] width 41 height 16
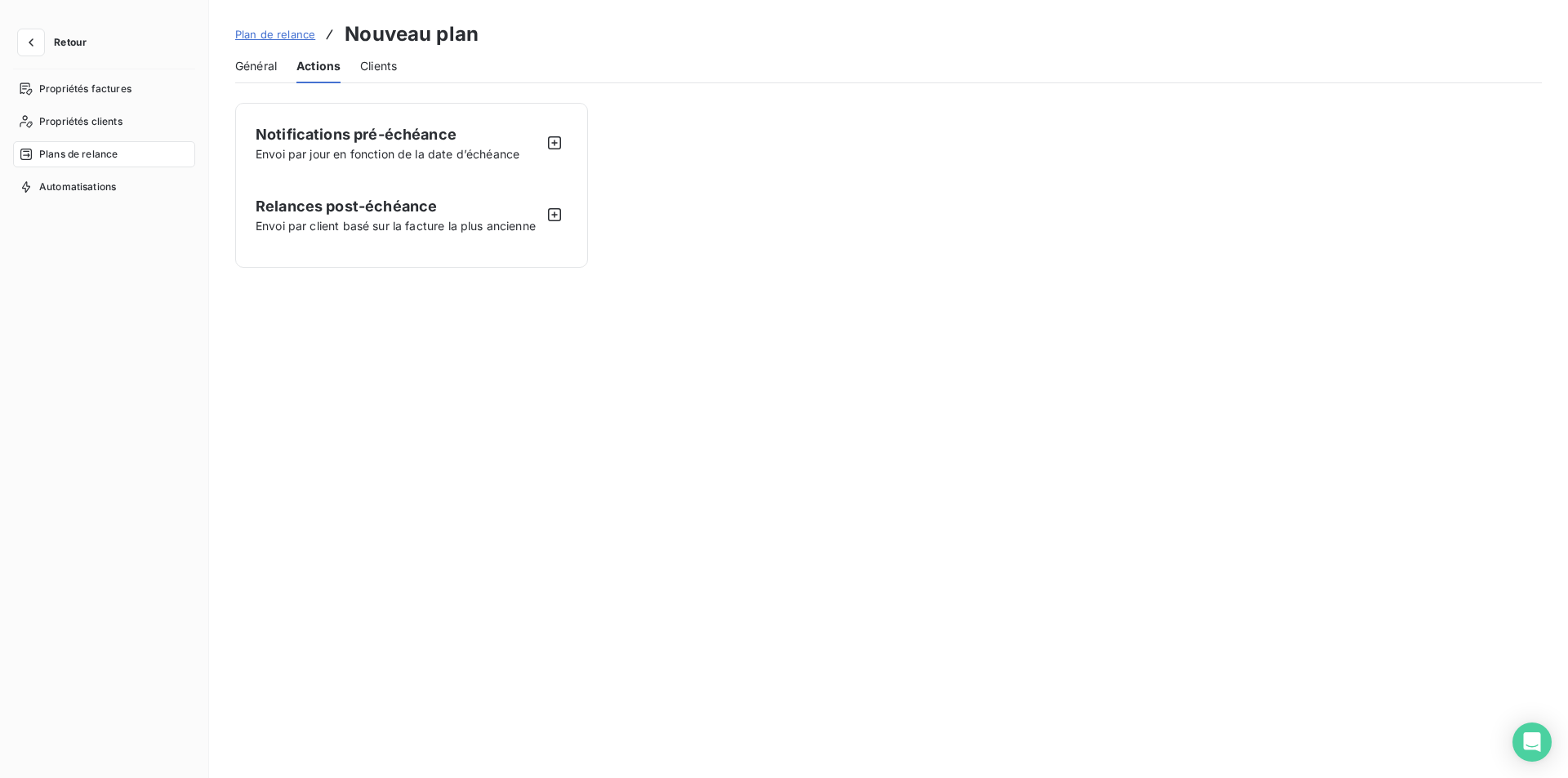
click at [280, 46] on div "Plan de relance Nouveau plan" at bounding box center [357, 34] width 243 height 30
click at [275, 58] on span "Général" at bounding box center [256, 65] width 42 height 16
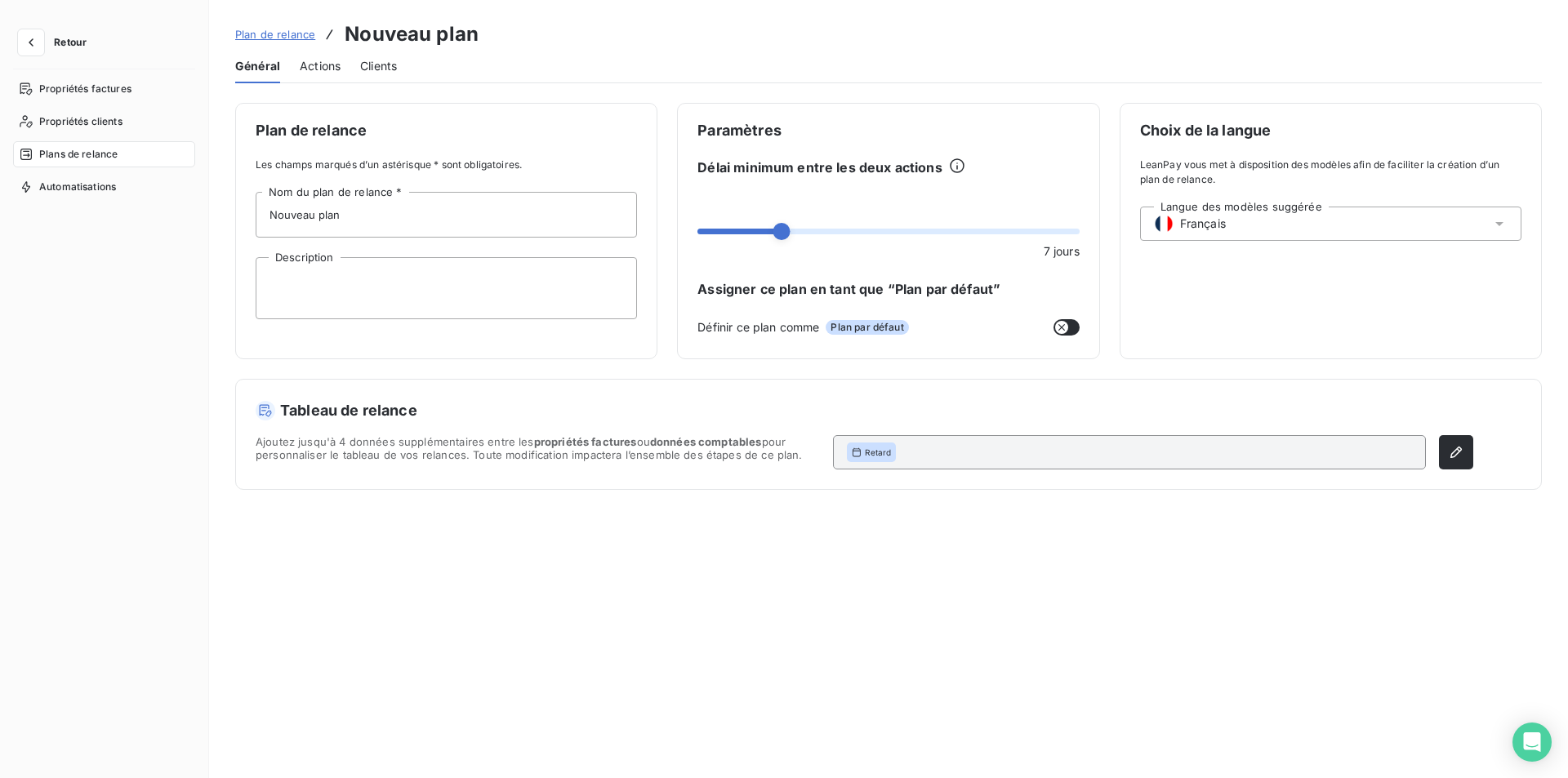
click at [1056, 331] on icon "button" at bounding box center [1061, 327] width 13 height 13
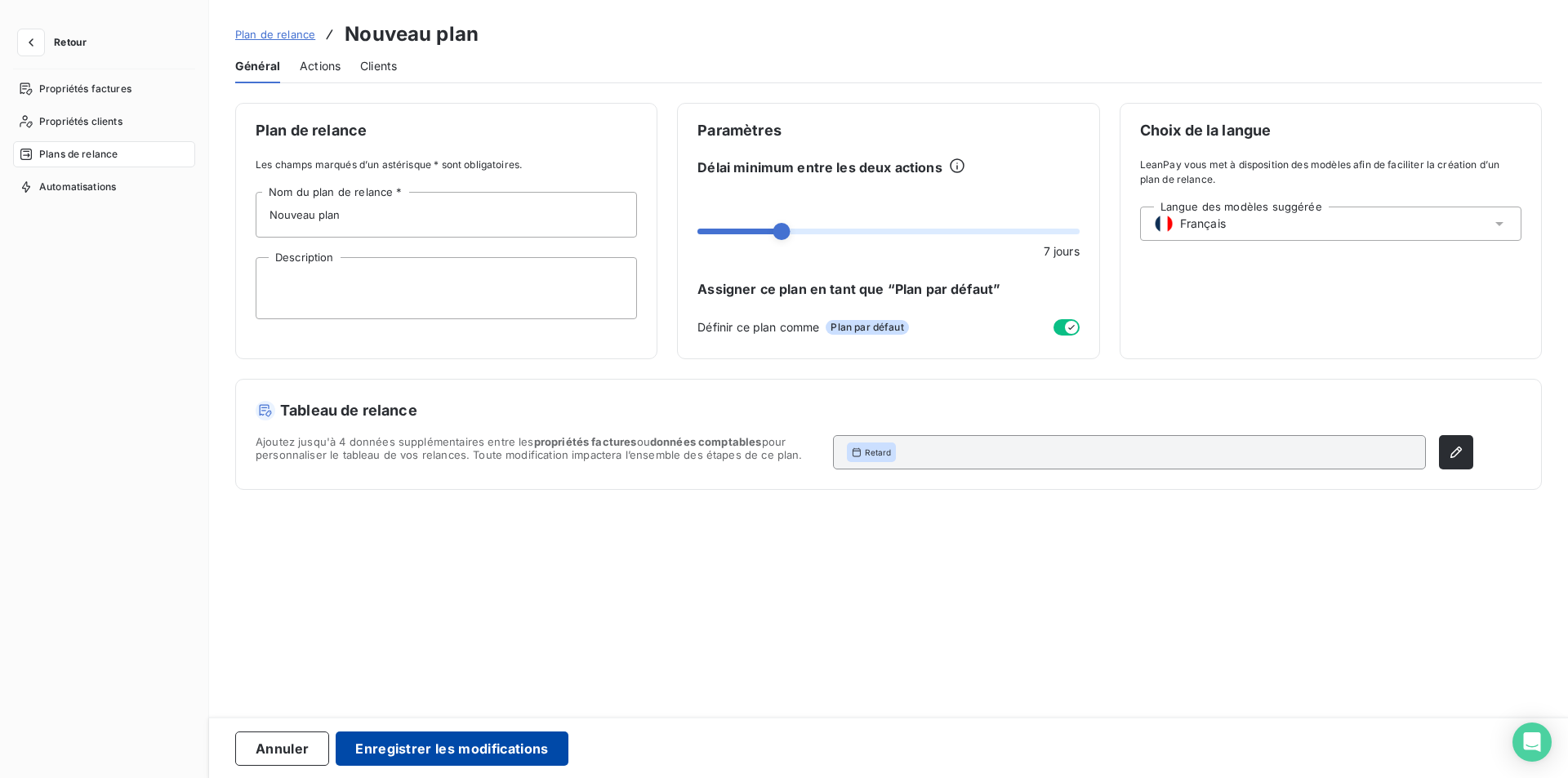
click at [393, 740] on button "Enregistrer les modifications" at bounding box center [451, 748] width 232 height 34
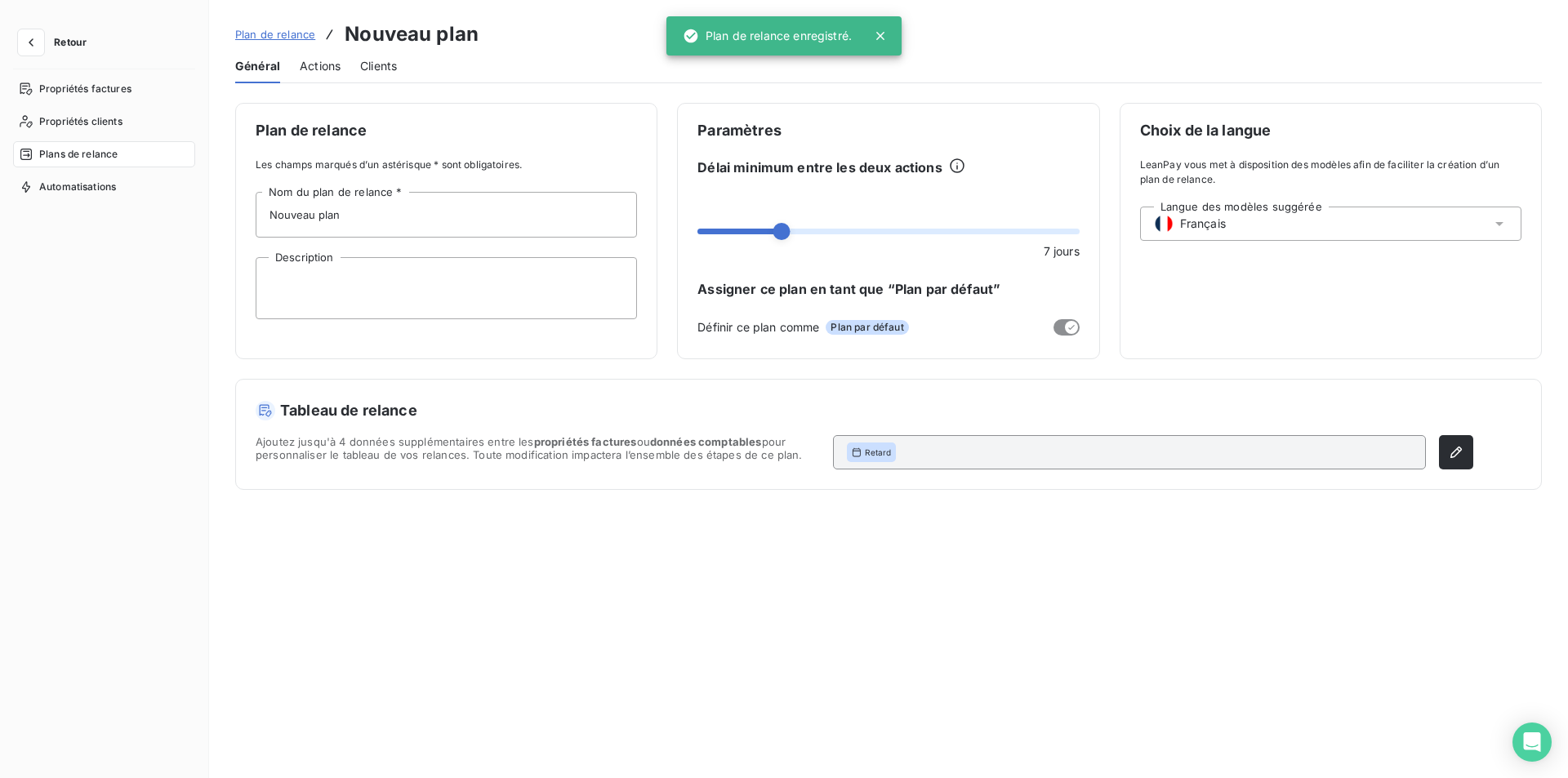
click at [273, 37] on span "Plan de relance" at bounding box center [275, 34] width 80 height 13
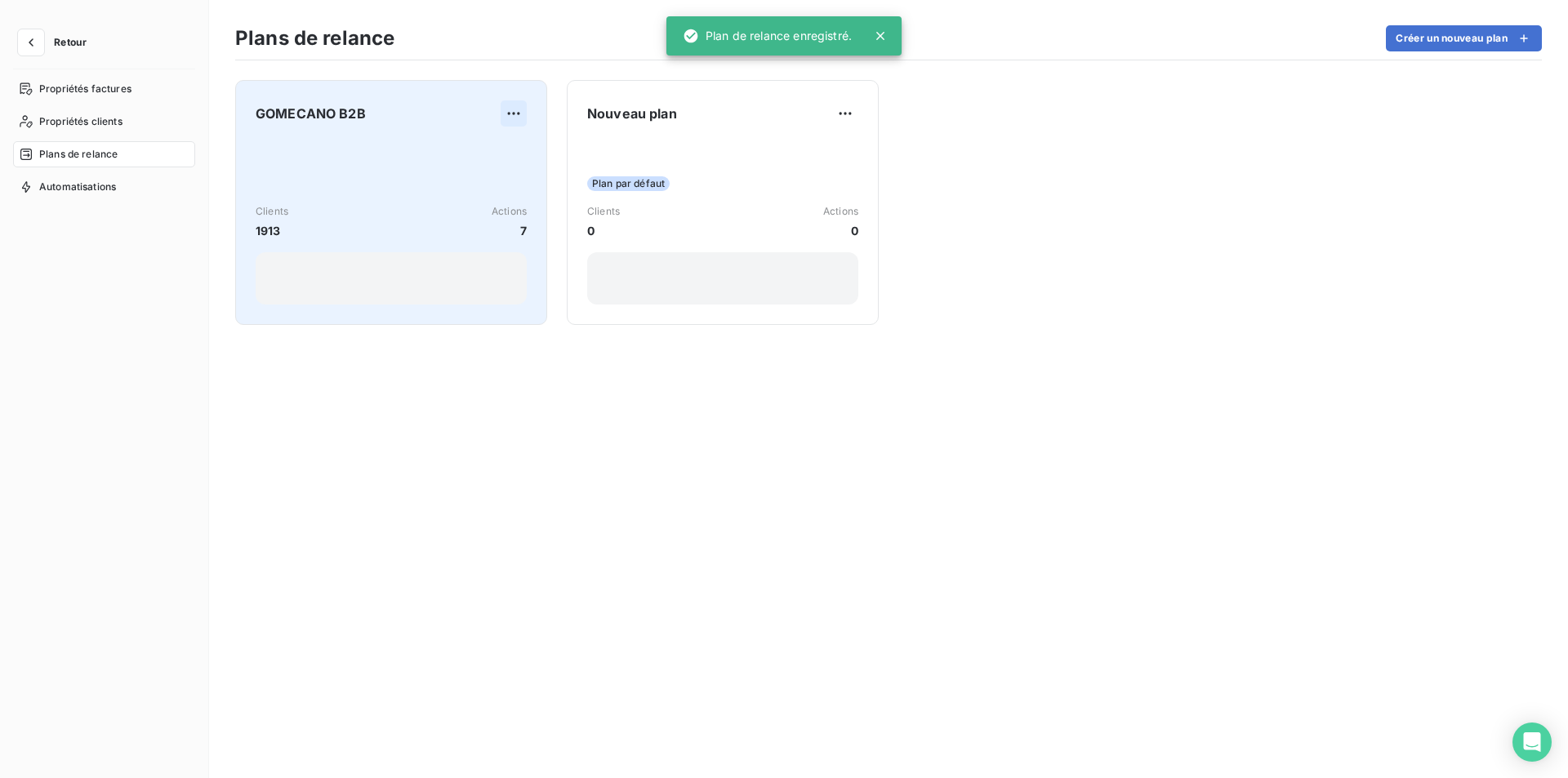
click at [512, 110] on html "Retour Propriétés factures Propriétés clients Plans de relance Automatisations …" at bounding box center [784, 389] width 1568 height 778
click at [514, 184] on div "Supprimer" at bounding box center [473, 178] width 94 height 26
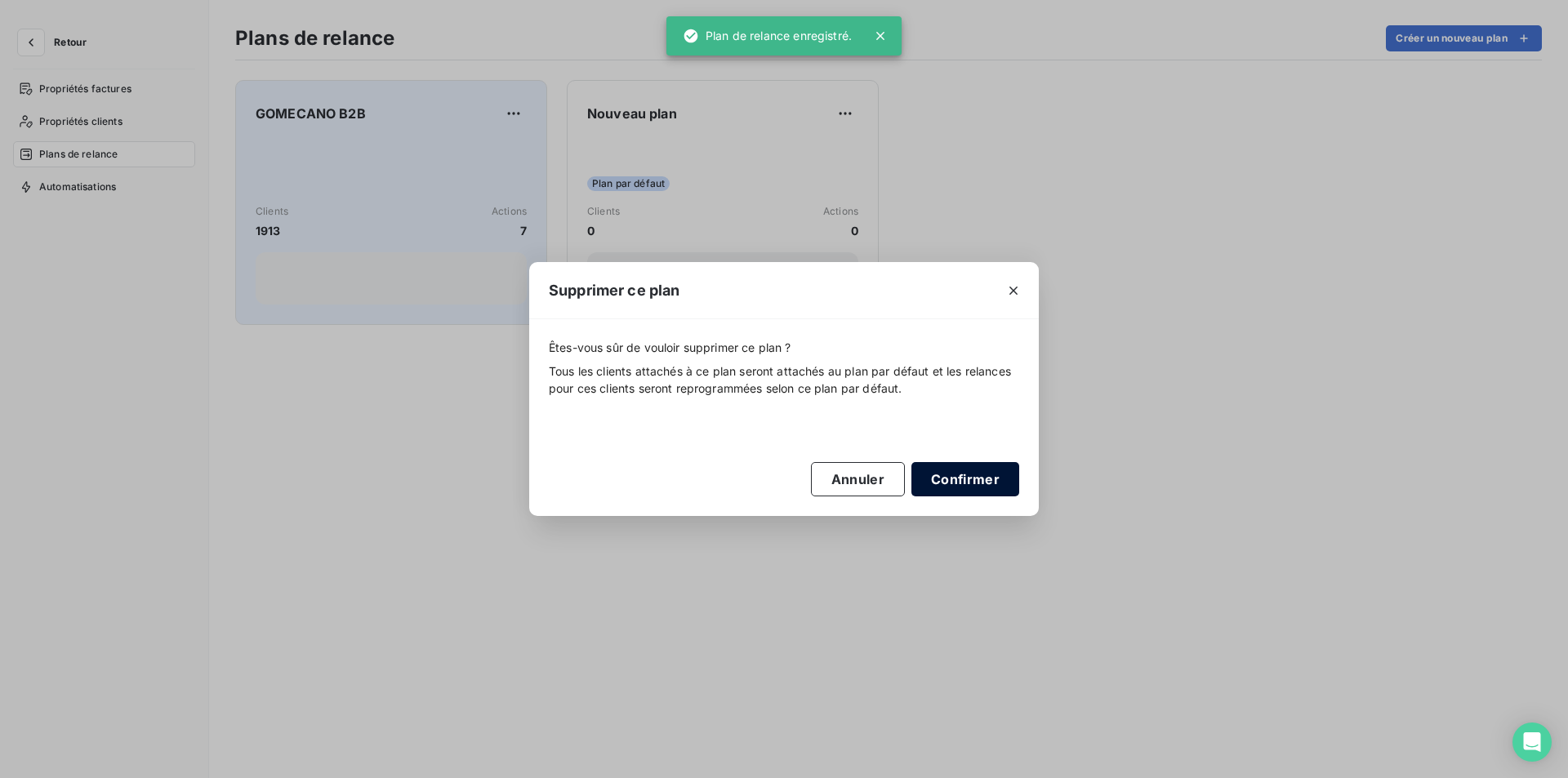
click at [942, 487] on button "Confirmer" at bounding box center [965, 479] width 108 height 34
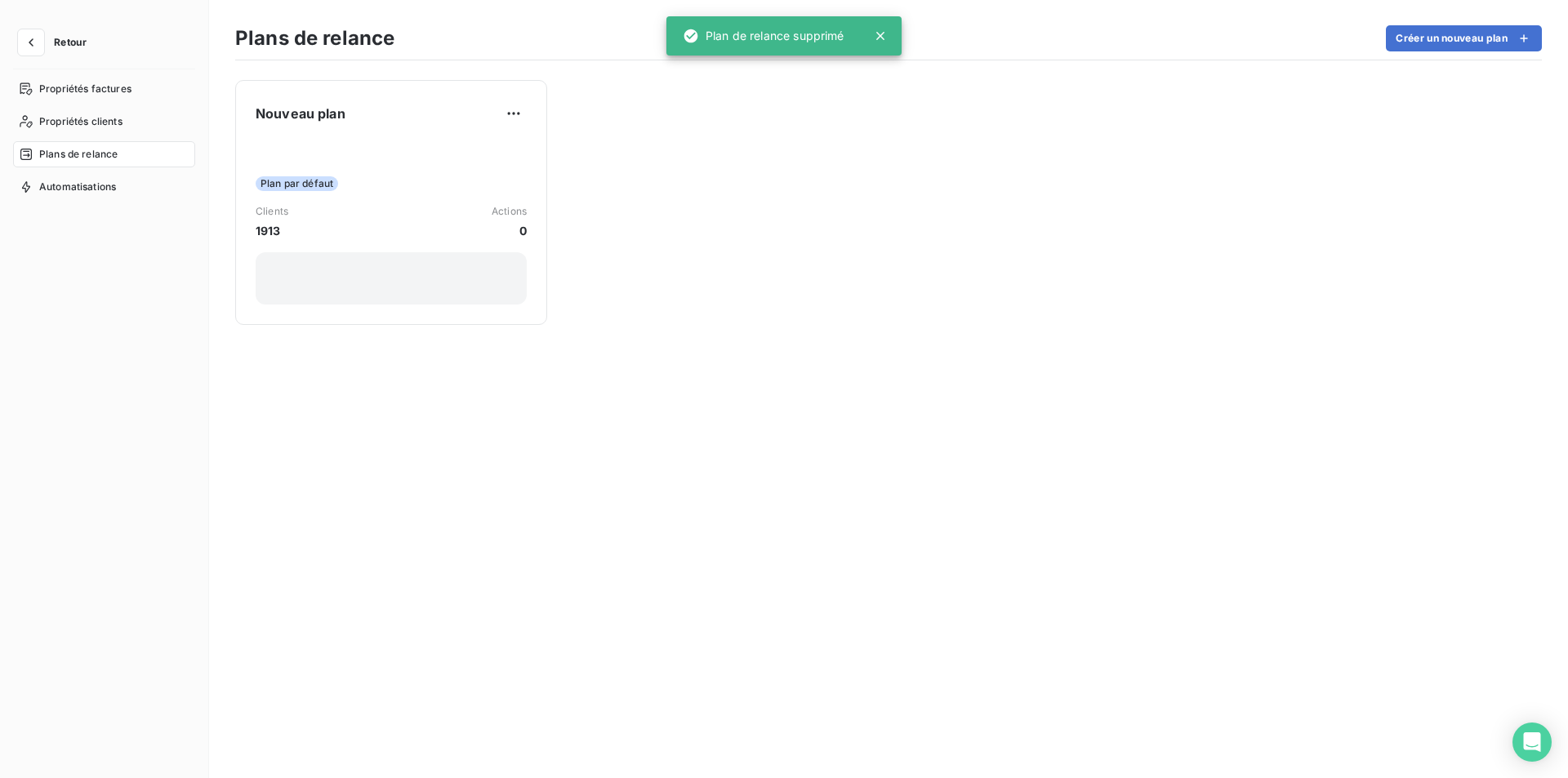
click at [478, 413] on div "Nouveau plan Plan par défaut Clients 1913 Actions 0" at bounding box center [888, 419] width 1359 height 718
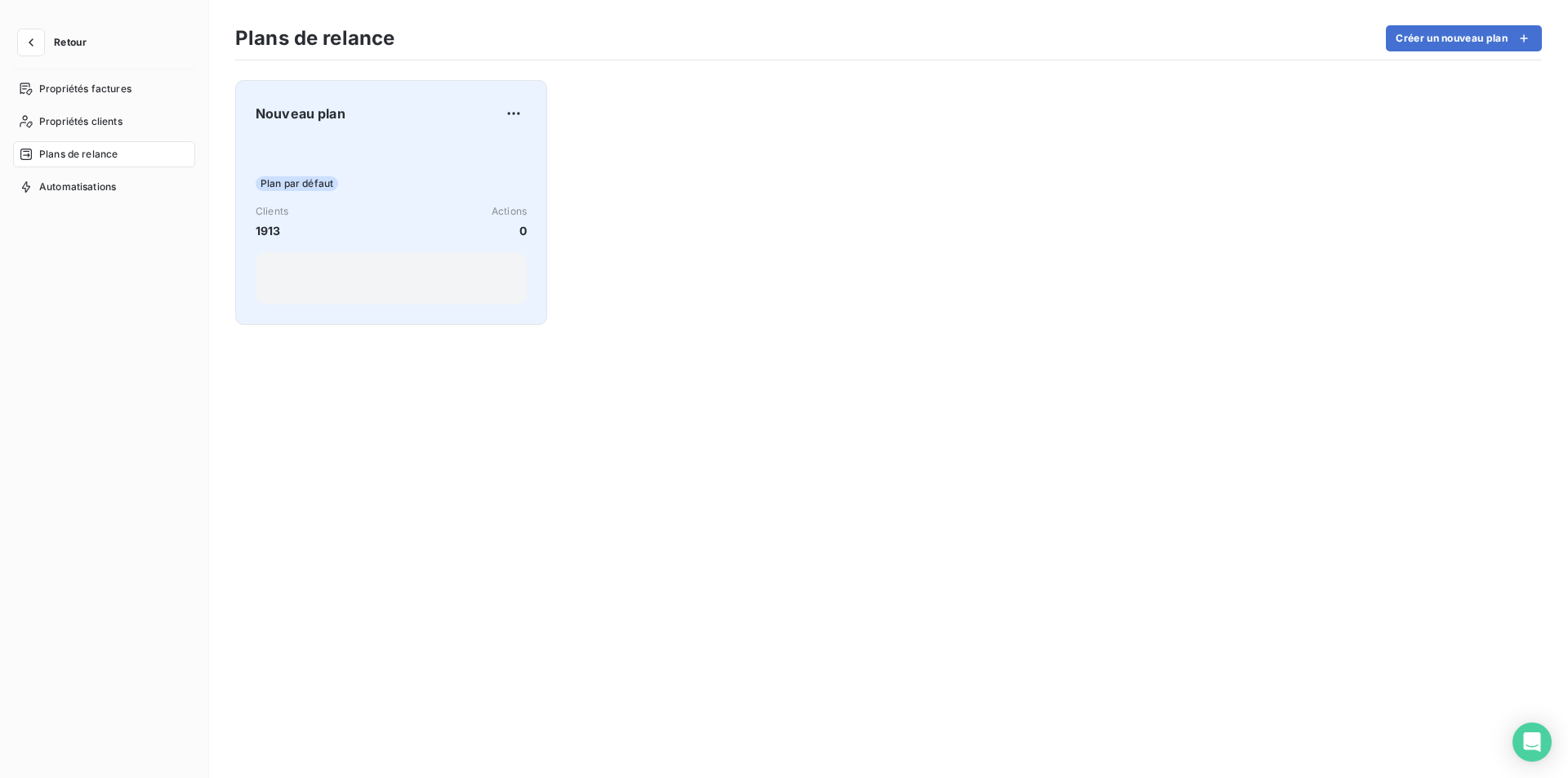
click at [395, 96] on div "Nouveau plan Plan par défaut Clients 1913 Actions 0" at bounding box center [391, 202] width 312 height 245
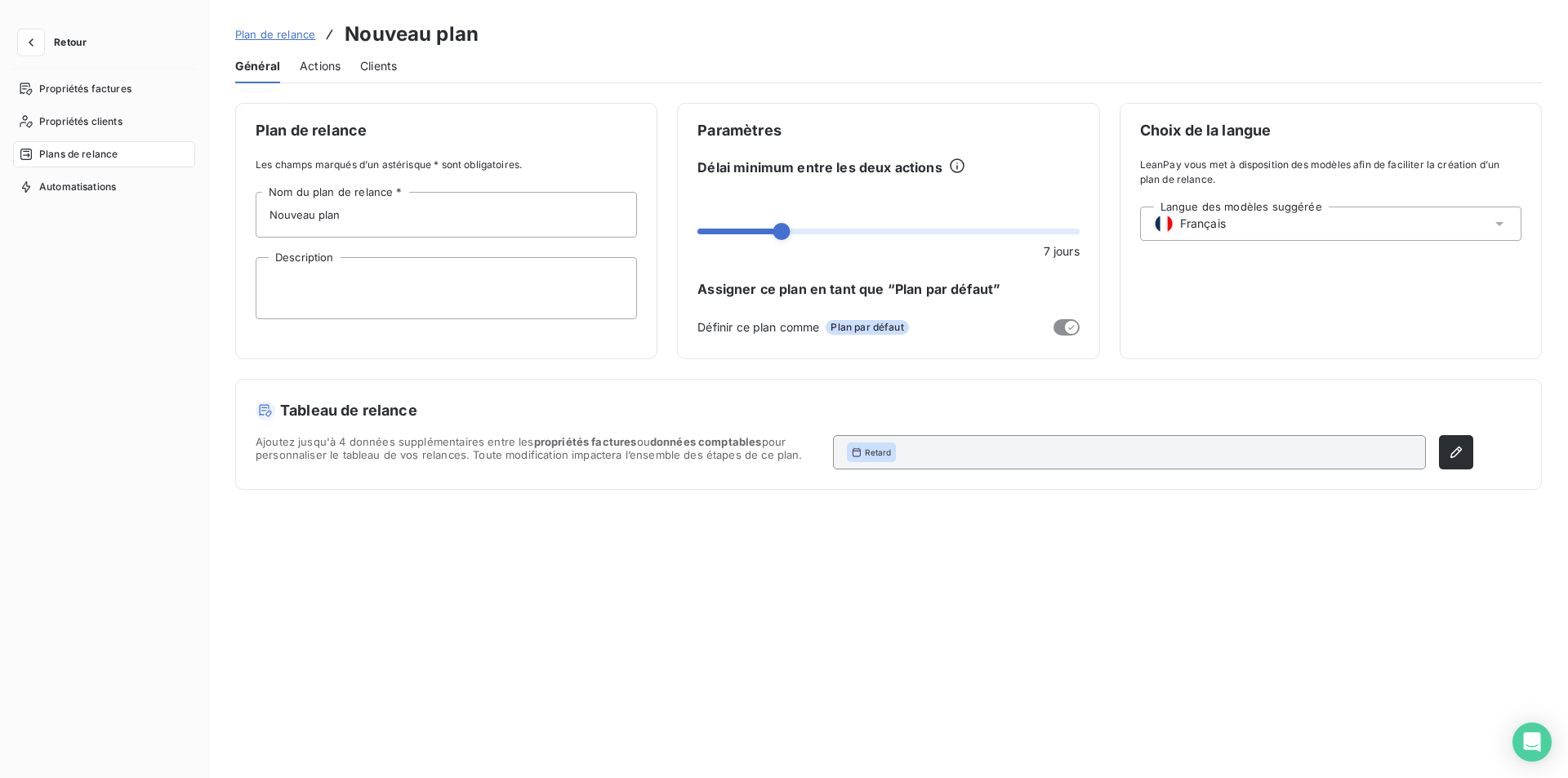
click at [347, 59] on div "Général Actions Clients" at bounding box center [889, 66] width 1307 height 34
click at [340, 63] on span "Actions" at bounding box center [320, 65] width 41 height 16
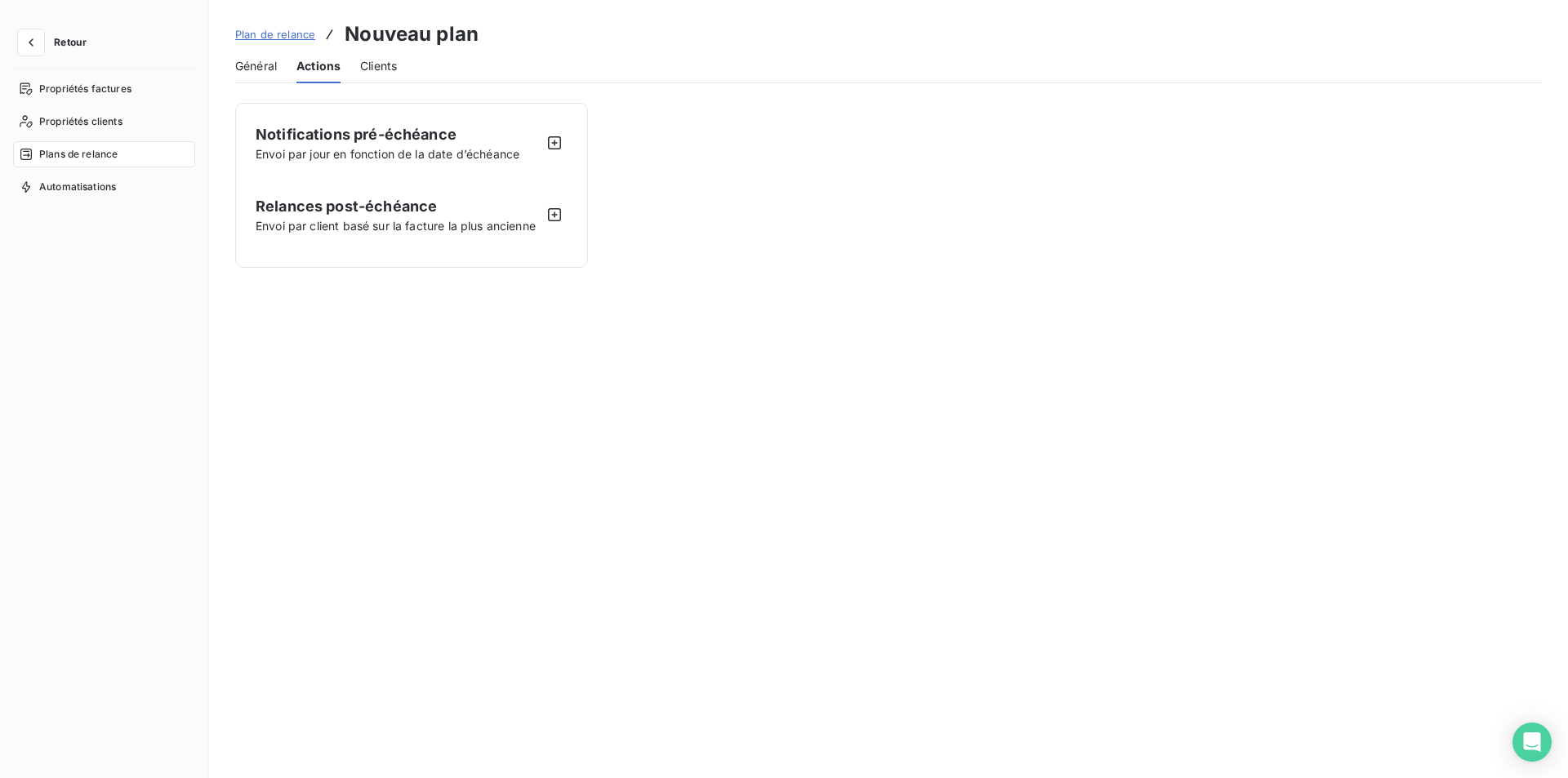
click at [381, 59] on span "Clients" at bounding box center [378, 65] width 37 height 16
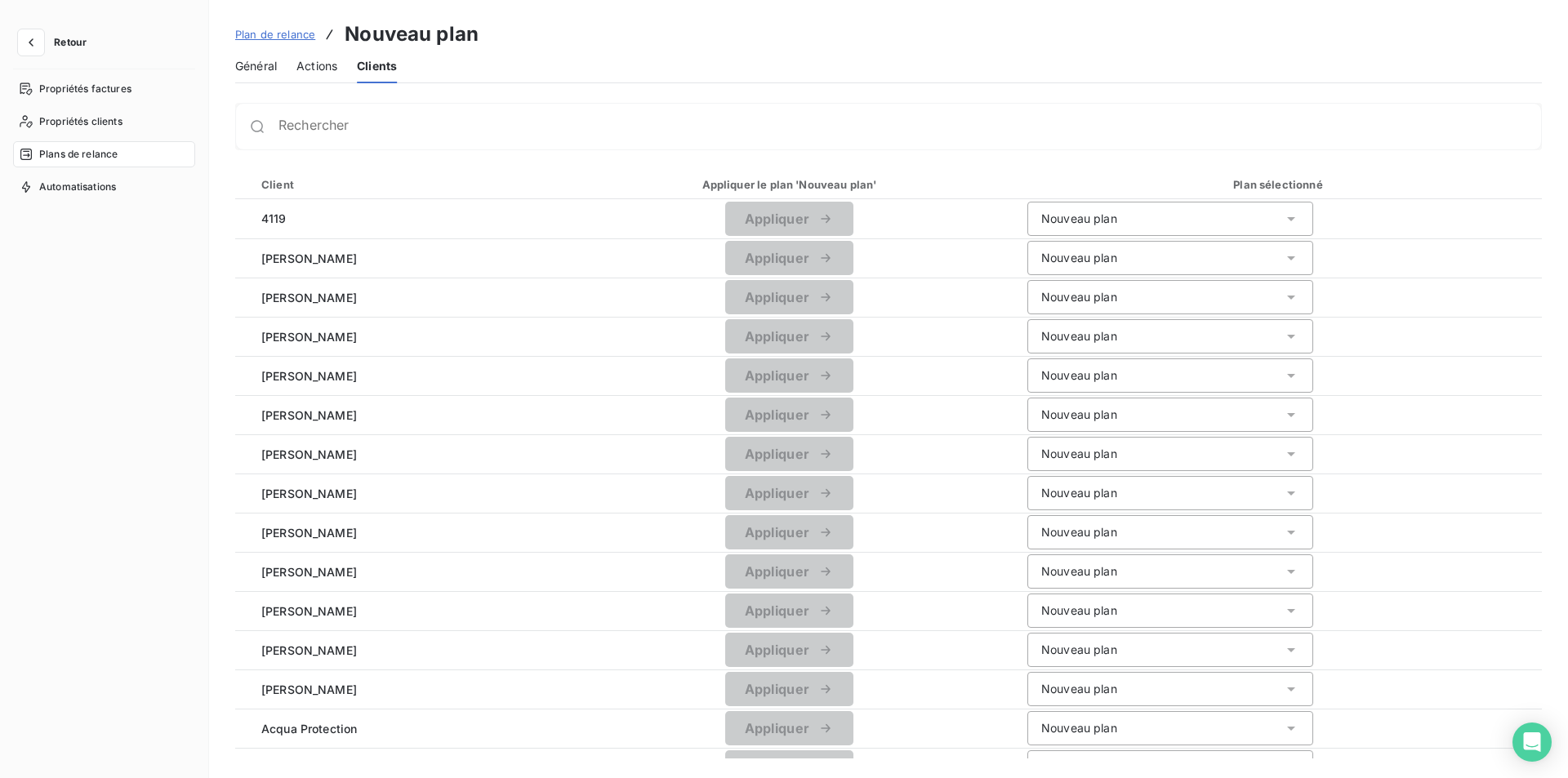
click at [322, 64] on span "Actions" at bounding box center [317, 65] width 41 height 16
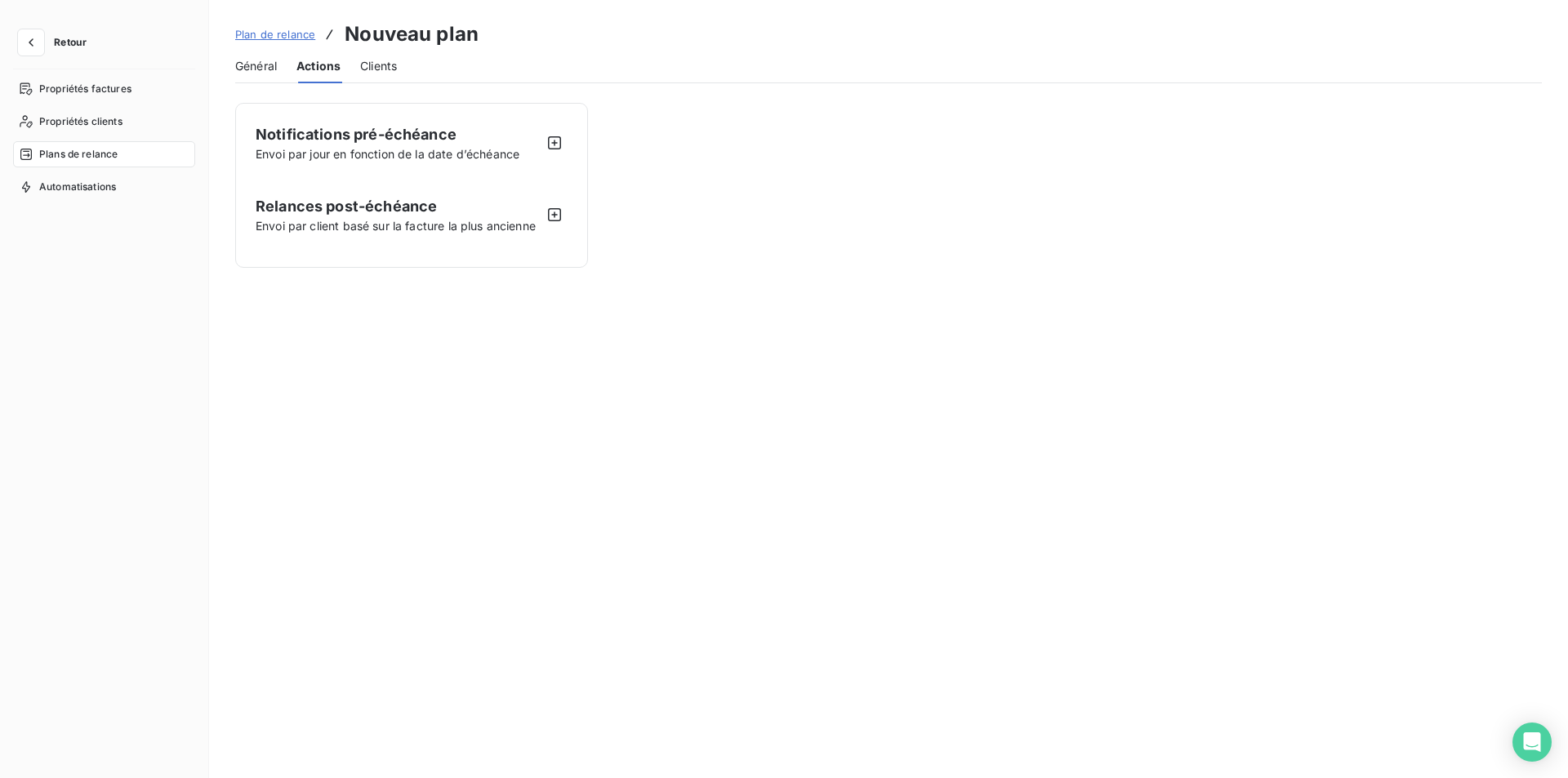
click at [252, 70] on span "Général" at bounding box center [256, 65] width 42 height 16
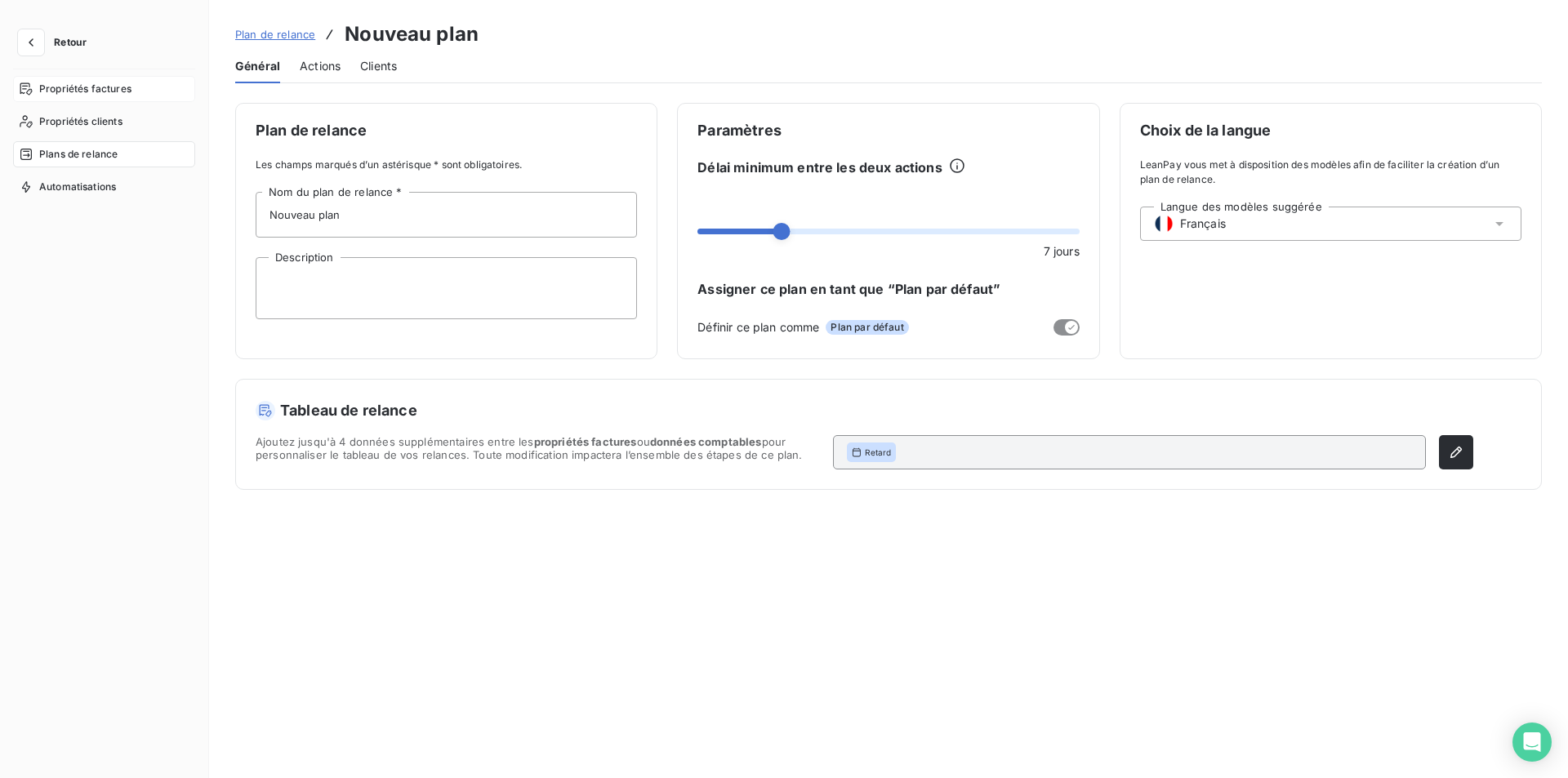
click at [139, 94] on div "Propriétés factures" at bounding box center [104, 88] width 182 height 26
